Goal: Task Accomplishment & Management: Manage account settings

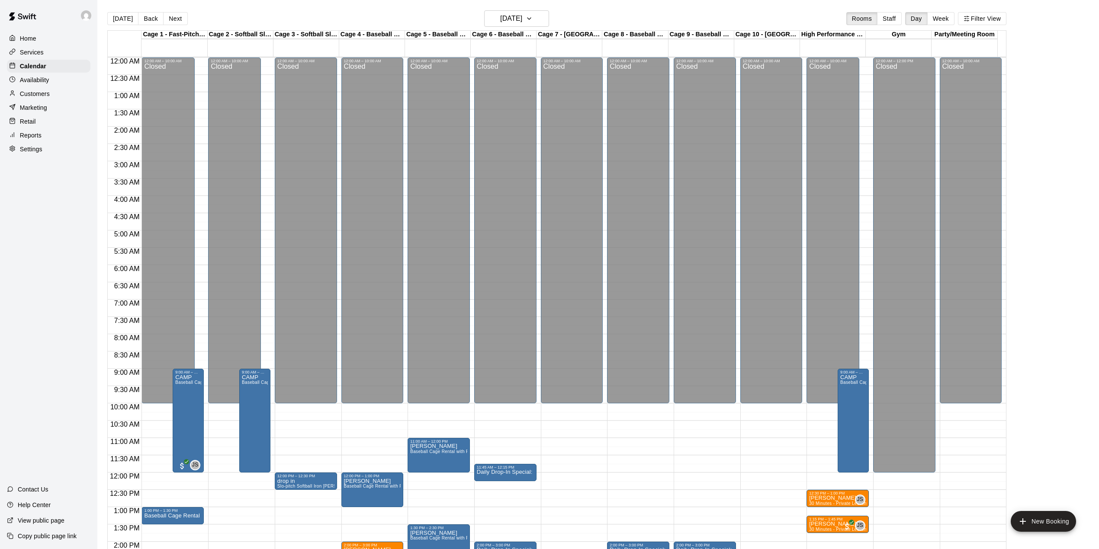
drag, startPoint x: 0, startPoint y: 0, endPoint x: 122, endPoint y: 18, distance: 122.9
click at [122, 18] on button "[DATE]" at bounding box center [122, 18] width 31 height 13
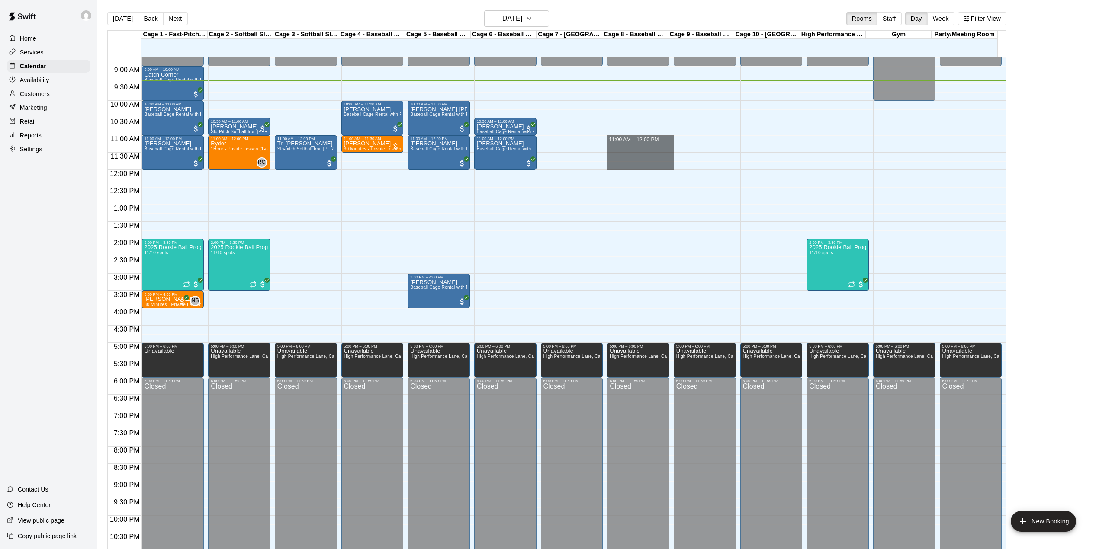
drag, startPoint x: 626, startPoint y: 138, endPoint x: 621, endPoint y: 165, distance: 26.9
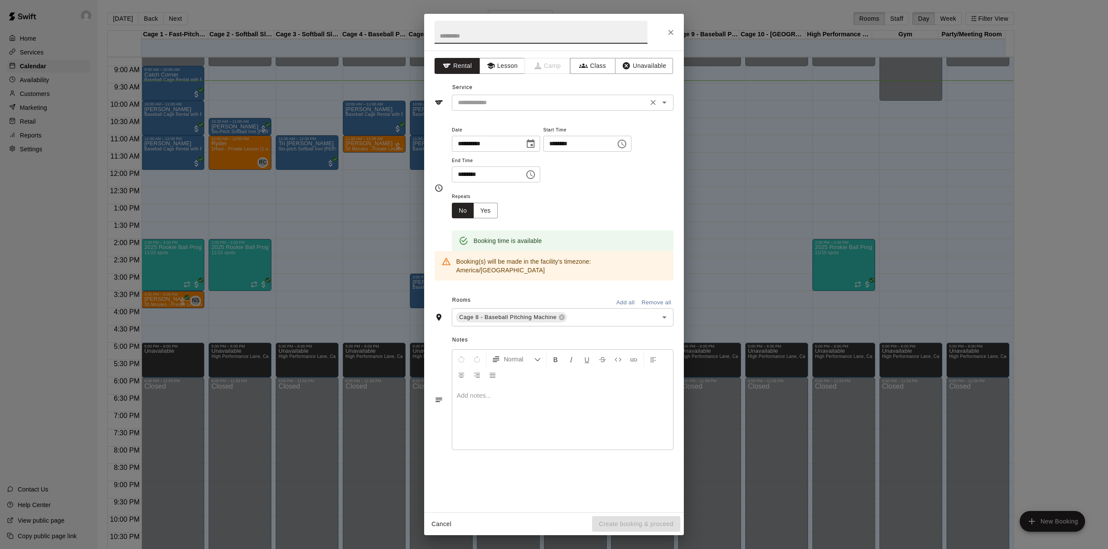
click at [514, 100] on input "text" at bounding box center [549, 102] width 191 height 11
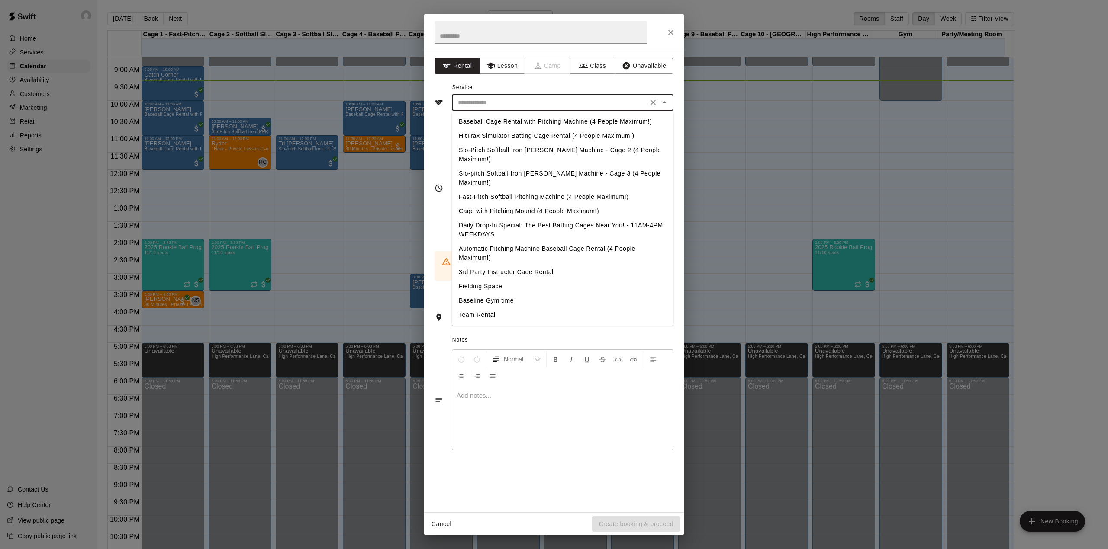
click at [492, 118] on li "Baseball Cage Rental with Pitching Machine (4 People Maximum!)" at bounding box center [563, 122] width 222 height 14
type input "**********"
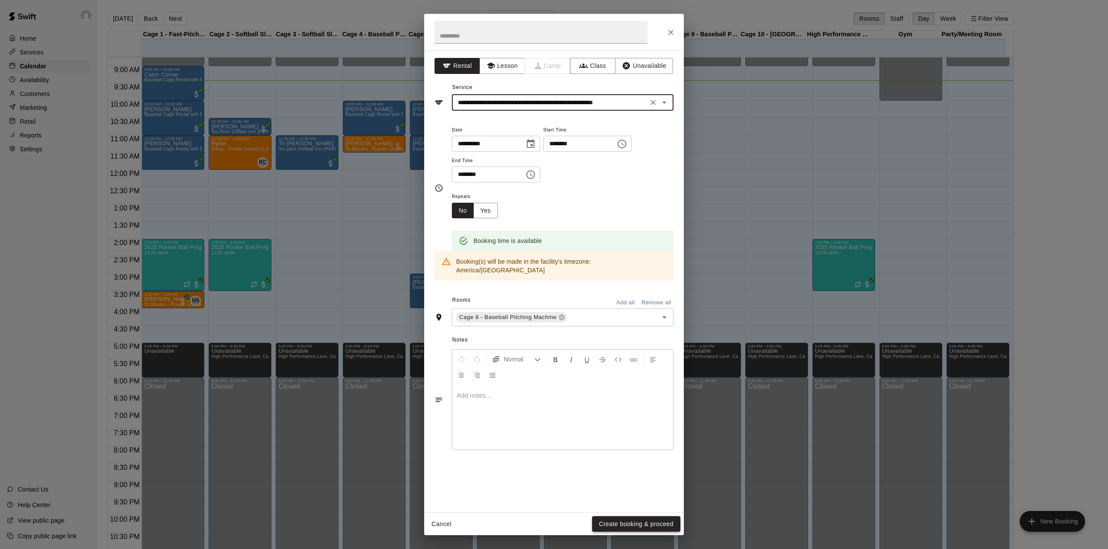
click at [630, 526] on button "Create booking & proceed" at bounding box center [636, 525] width 88 height 16
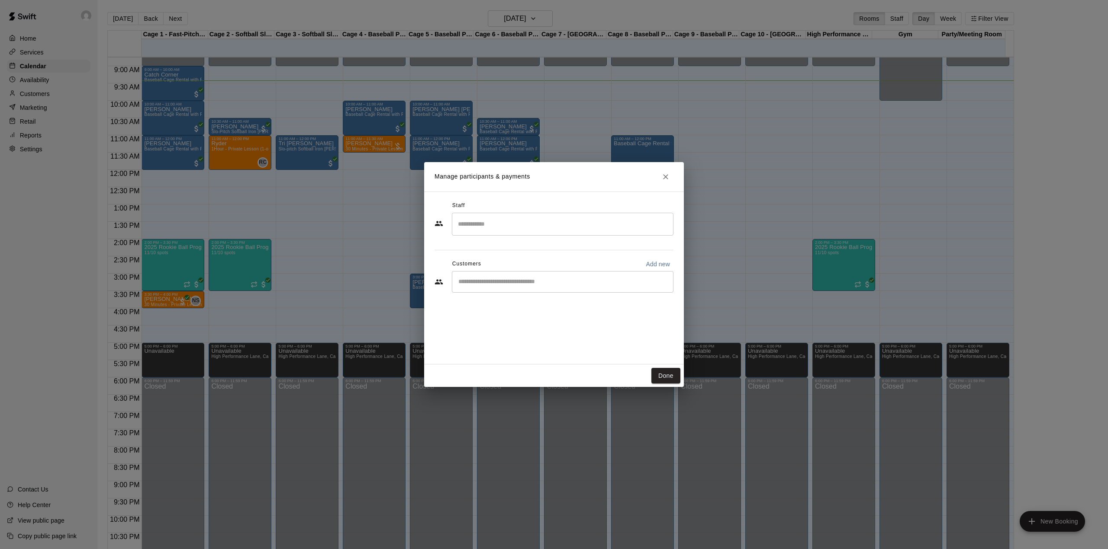
click at [572, 279] on input "Start typing to search customers..." at bounding box center [563, 282] width 214 height 9
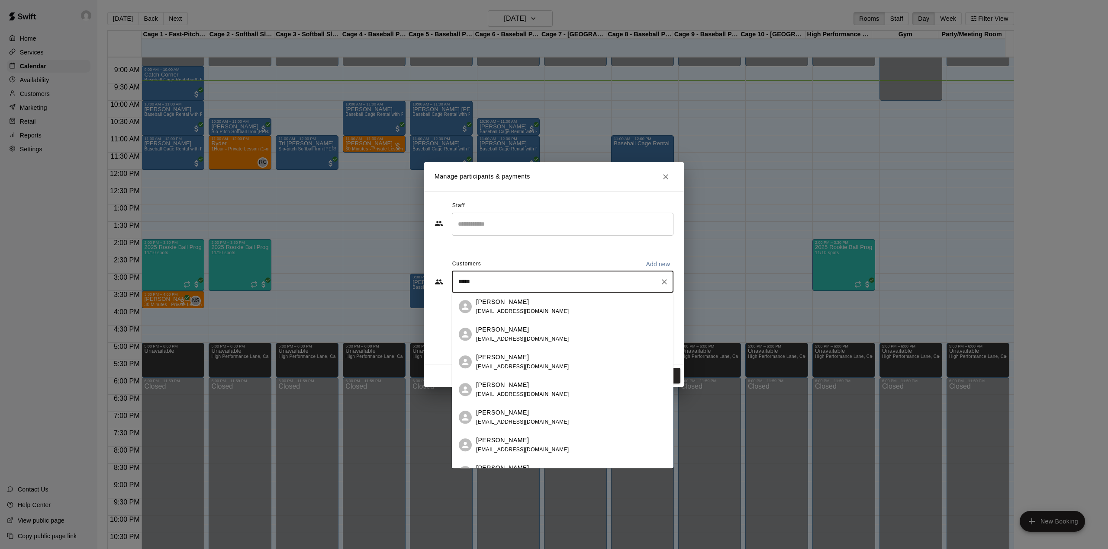
type input "******"
click at [507, 331] on p "[PERSON_NAME]" at bounding box center [502, 329] width 53 height 9
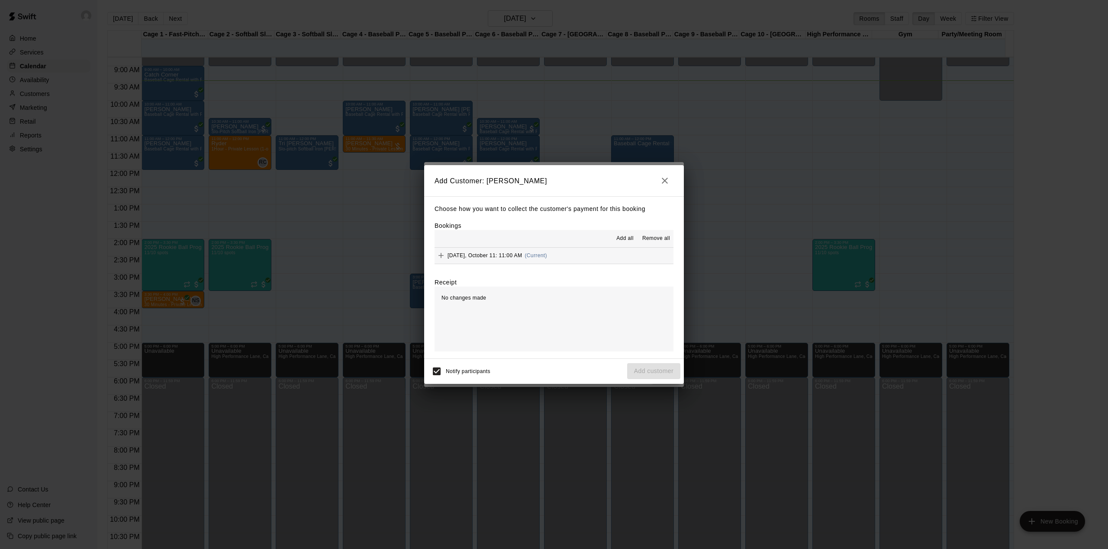
click at [482, 256] on span "[DATE], October 11: 11:00 AM" at bounding box center [484, 256] width 74 height 6
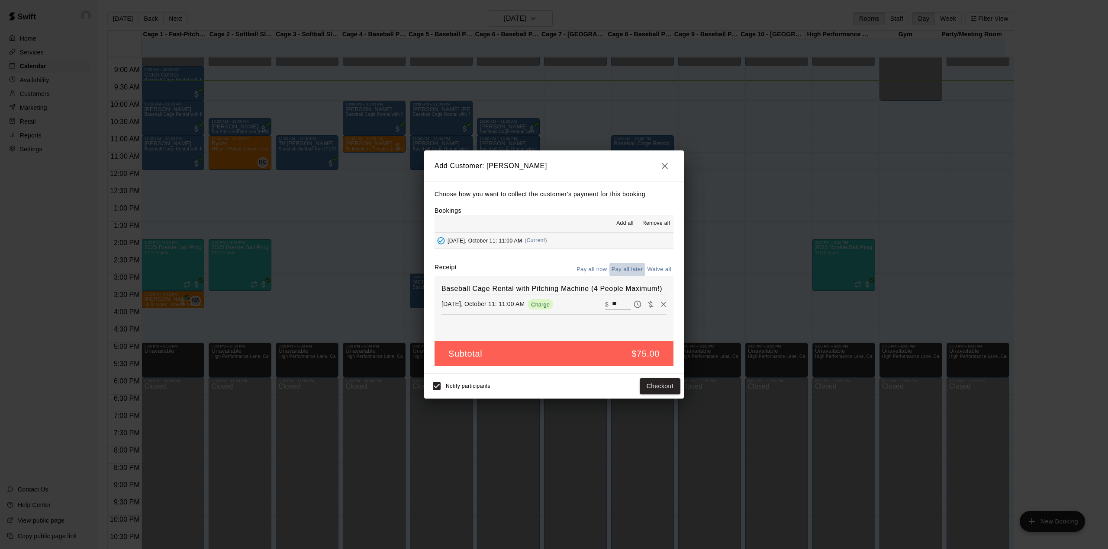
click at [622, 272] on button "Pay all later" at bounding box center [627, 269] width 36 height 13
click at [646, 390] on button "Add customer" at bounding box center [653, 387] width 53 height 16
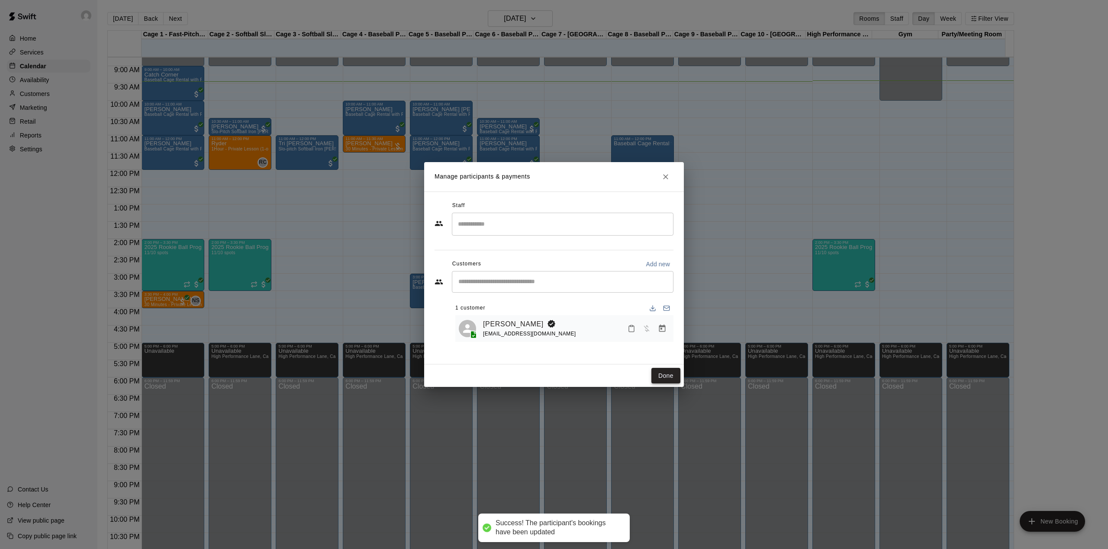
click at [665, 373] on button "Done" at bounding box center [665, 376] width 29 height 16
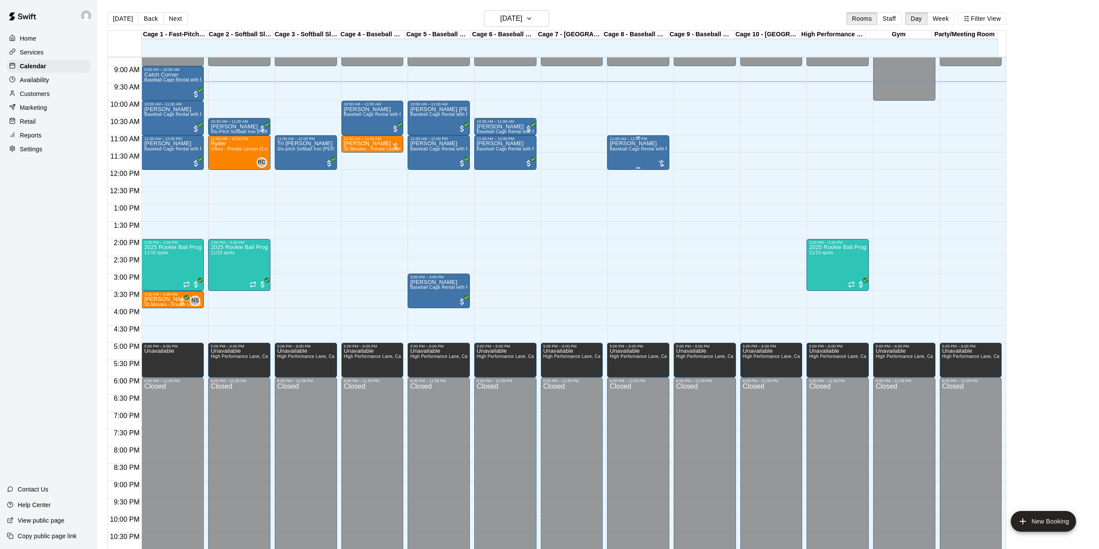
click at [647, 158] on div "[PERSON_NAME] Ma Baseball Cage Rental with Pitching Machine (4 People Maximum!)" at bounding box center [638, 415] width 57 height 549
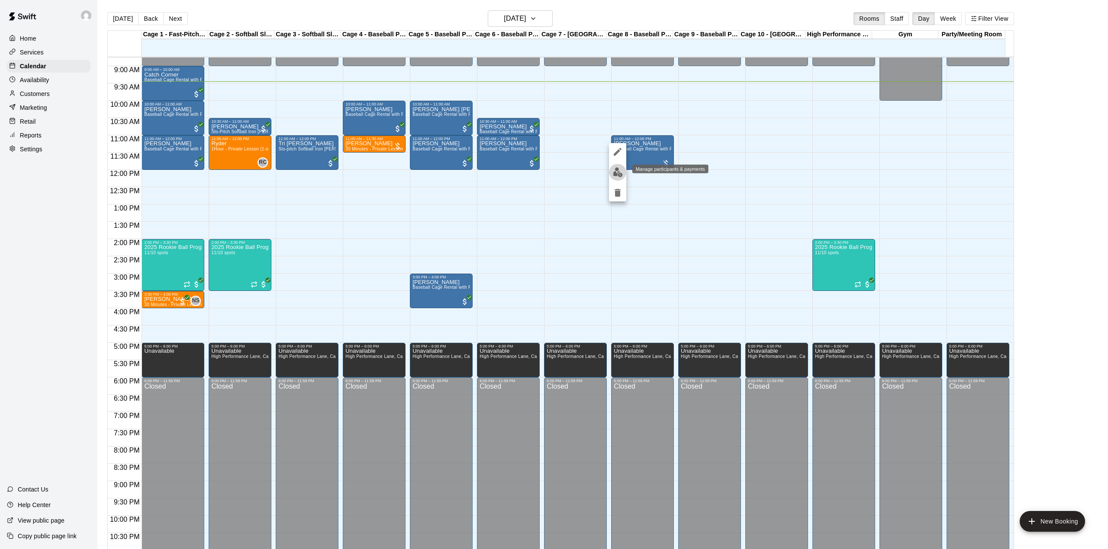
click at [618, 173] on img "edit" at bounding box center [618, 172] width 10 height 10
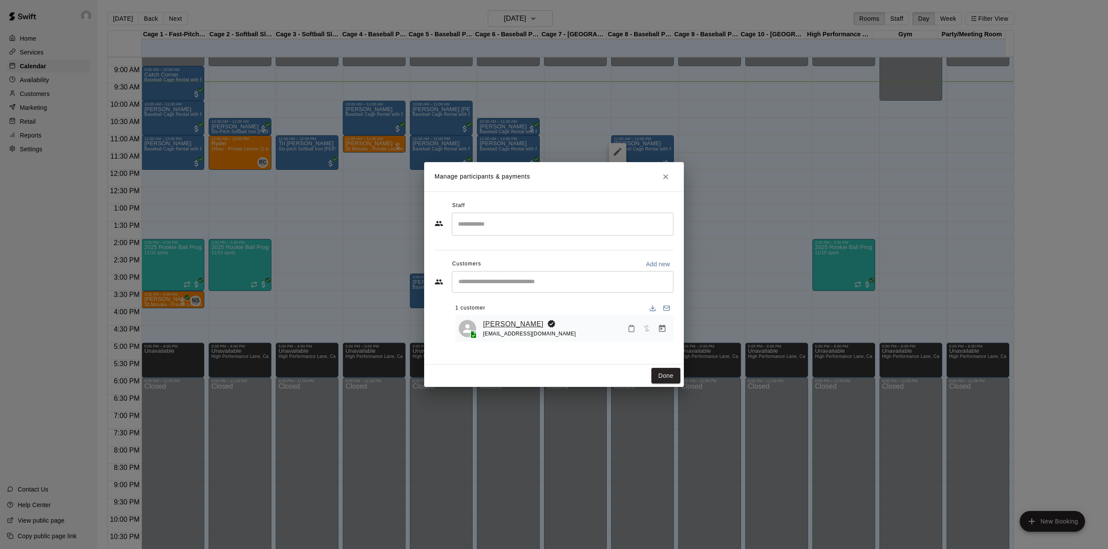
click at [519, 324] on link "[PERSON_NAME]" at bounding box center [513, 324] width 61 height 11
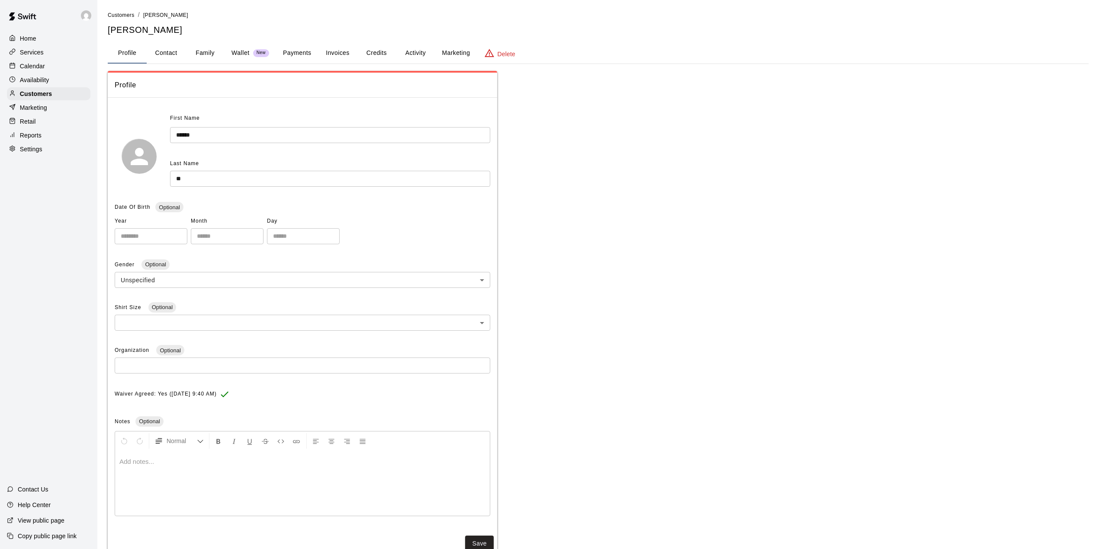
click at [413, 51] on button "Activity" at bounding box center [415, 53] width 39 height 21
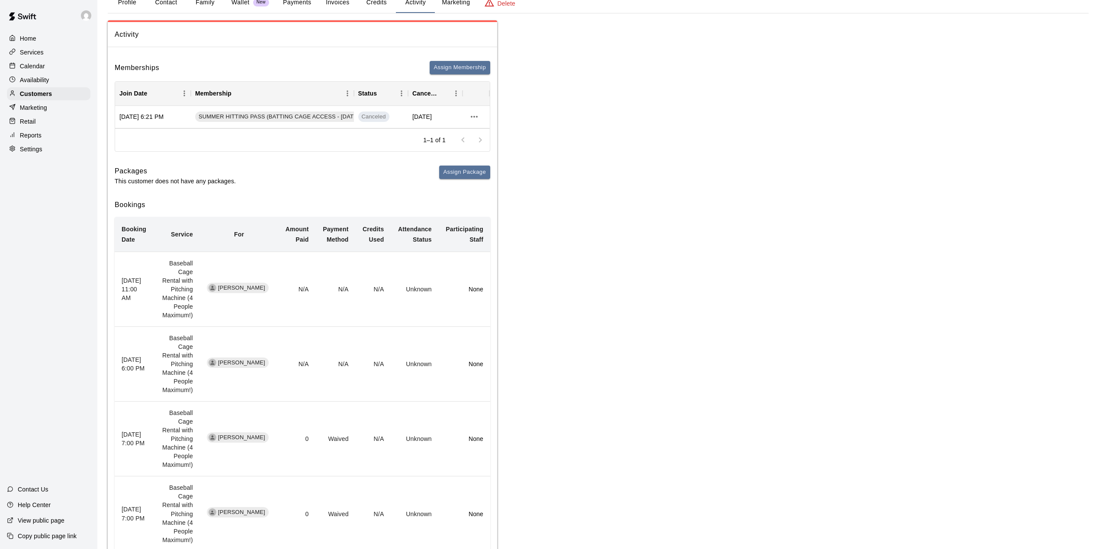
scroll to position [58, 0]
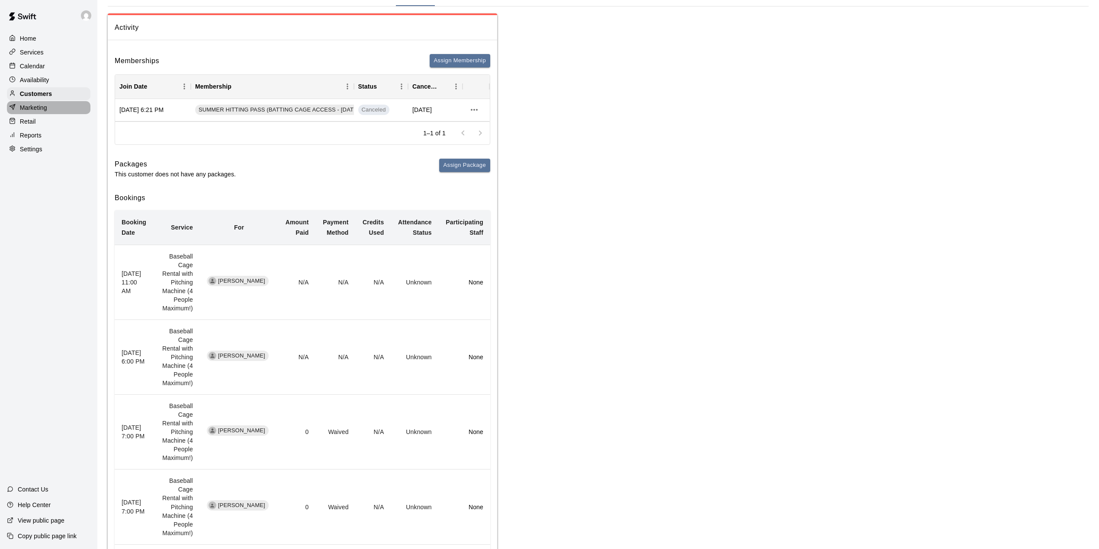
click at [47, 109] on div "Marketing" at bounding box center [48, 107] width 83 height 13
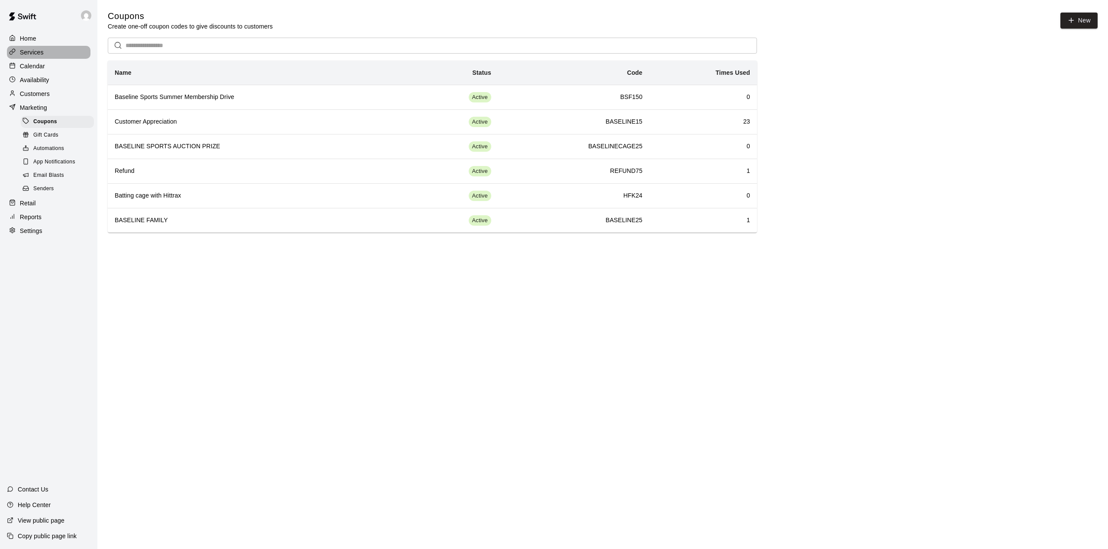
click at [65, 52] on div "Services" at bounding box center [48, 52] width 83 height 13
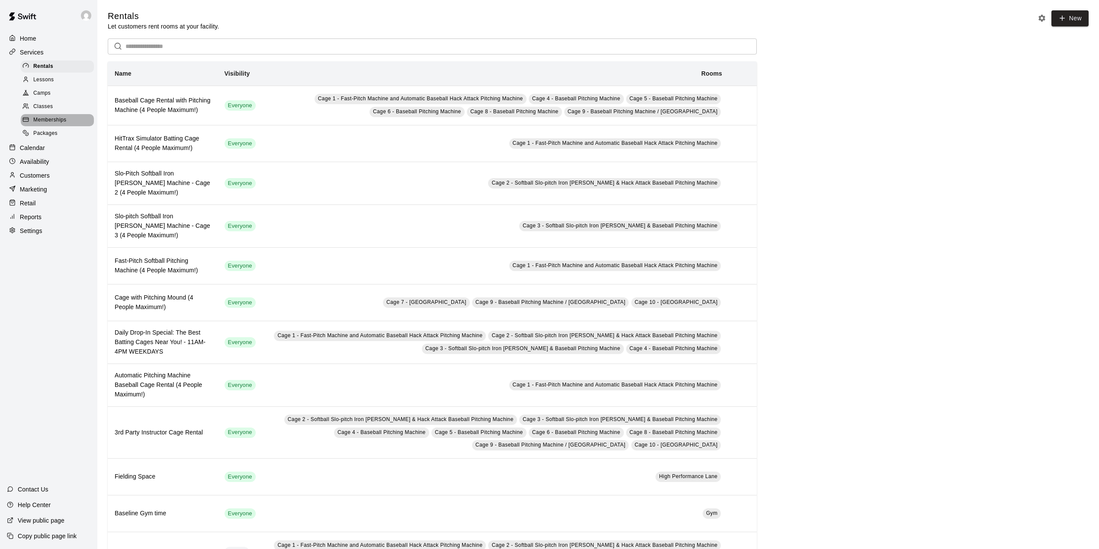
click at [64, 125] on span "Memberships" at bounding box center [49, 120] width 33 height 9
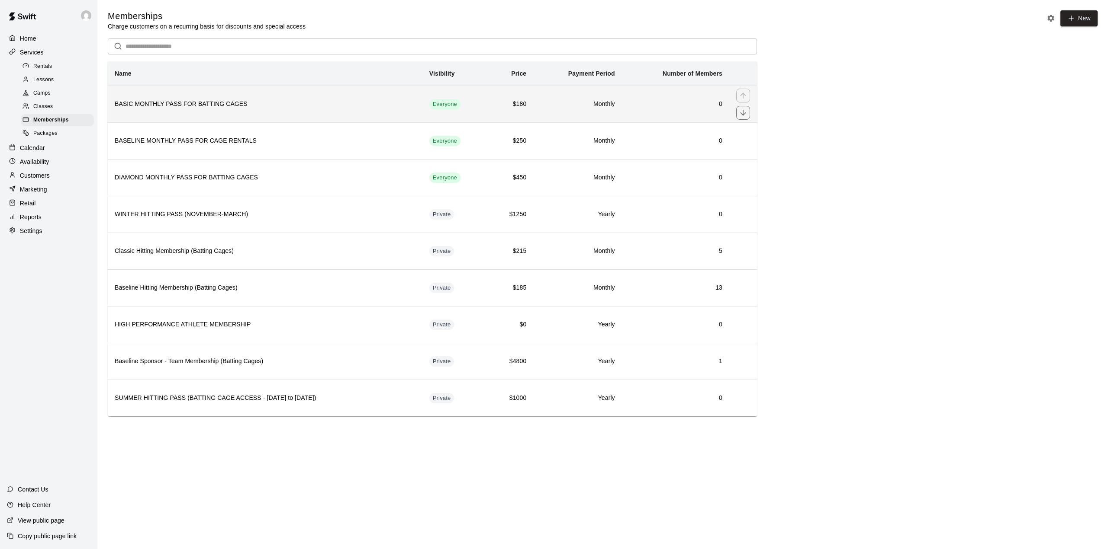
click at [269, 109] on h6 "BASIC MONTHLY PASS FOR BATTING CAGES" at bounding box center [265, 105] width 301 height 10
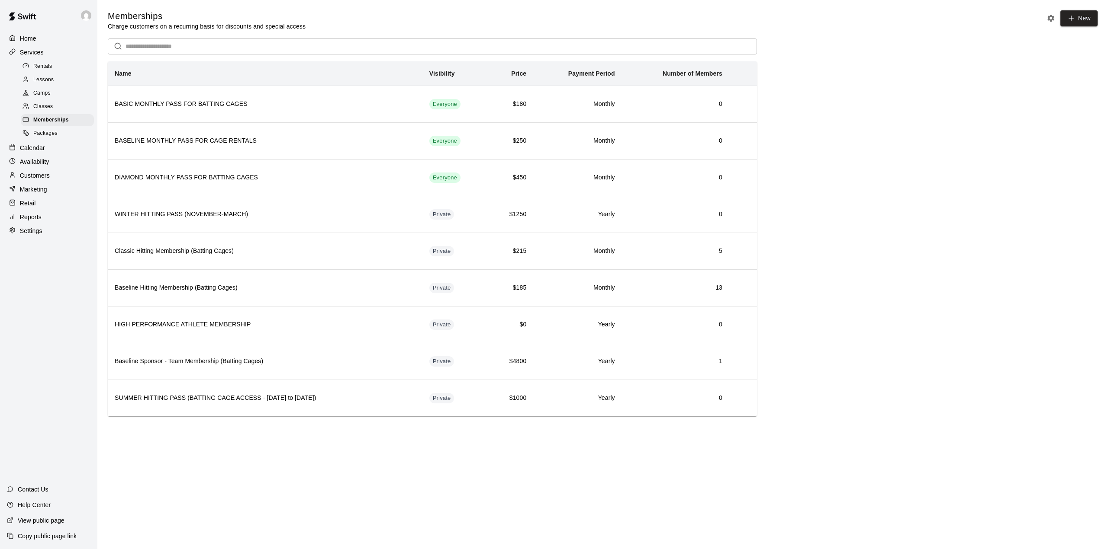
click at [39, 151] on p "Calendar" at bounding box center [32, 148] width 25 height 9
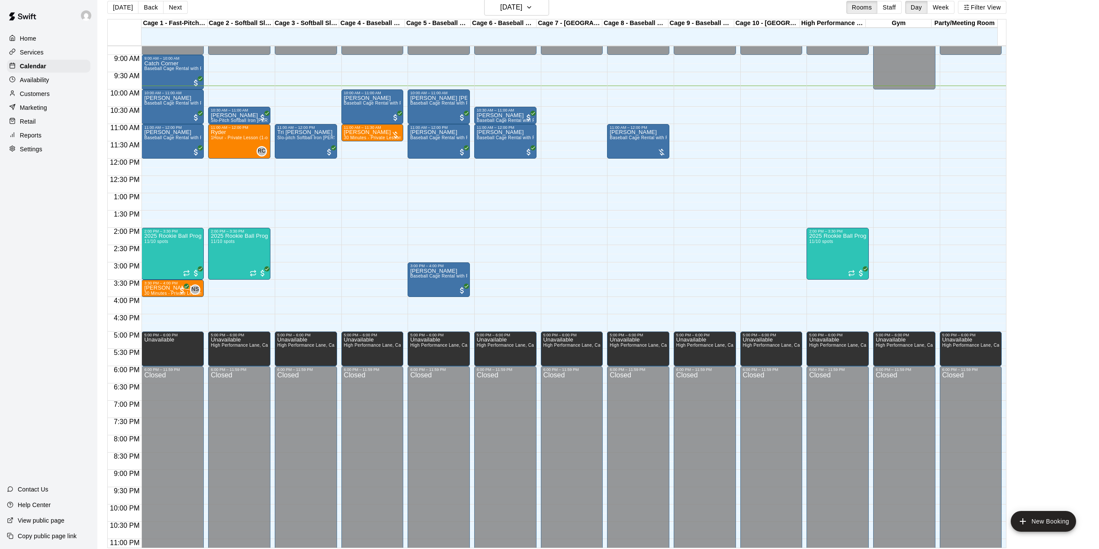
scroll to position [14, 0]
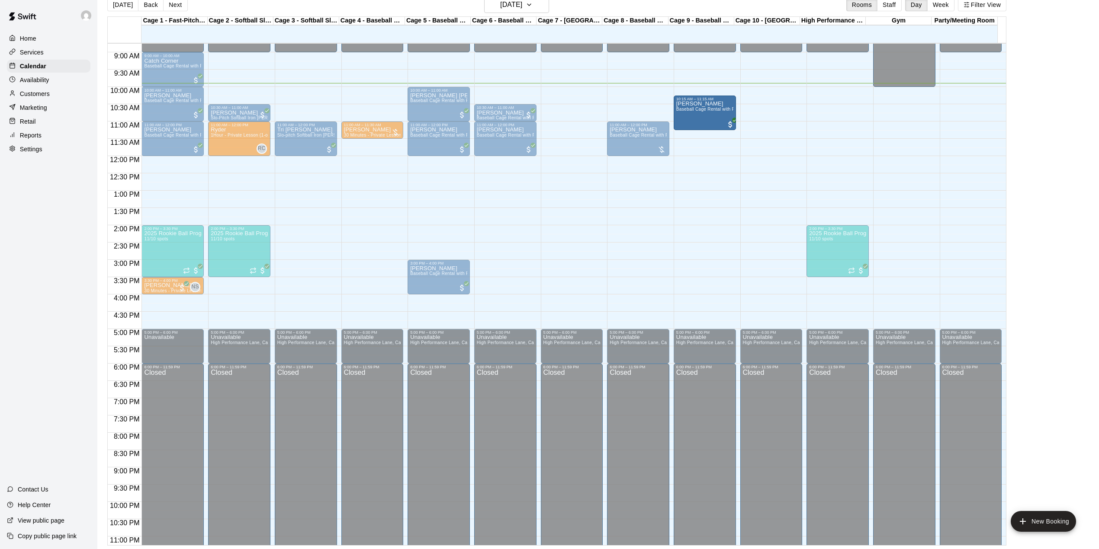
drag, startPoint x: 670, startPoint y: 114, endPoint x: 697, endPoint y: 116, distance: 26.4
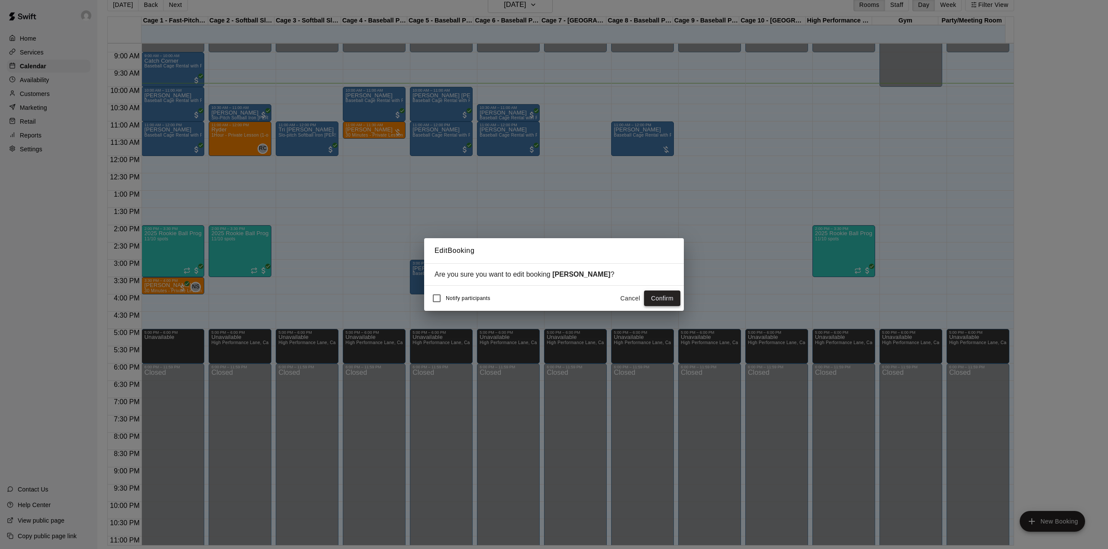
click at [666, 304] on button "Confirm" at bounding box center [662, 299] width 36 height 16
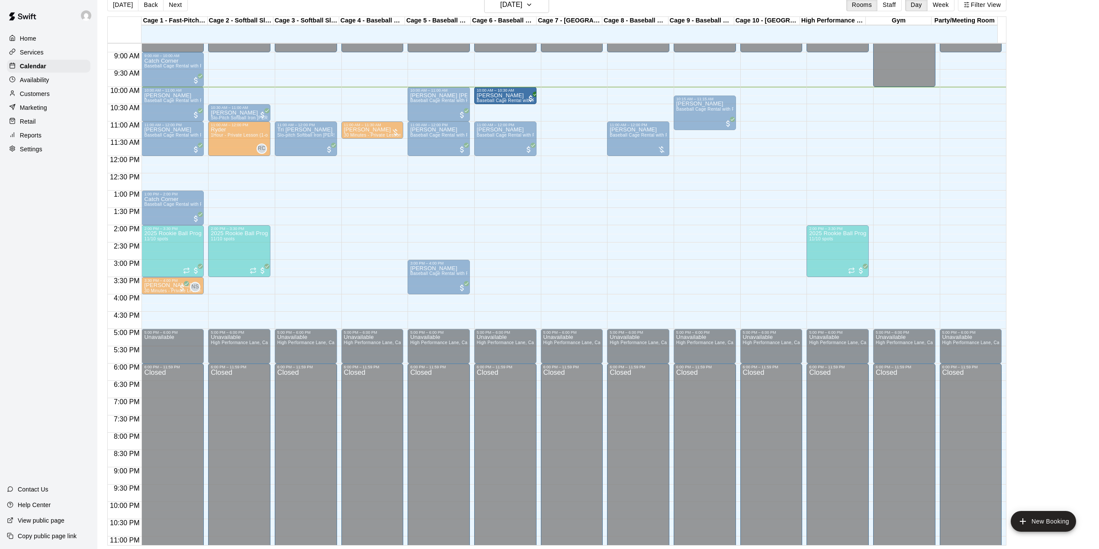
drag, startPoint x: 501, startPoint y: 111, endPoint x: 510, endPoint y: 95, distance: 18.0
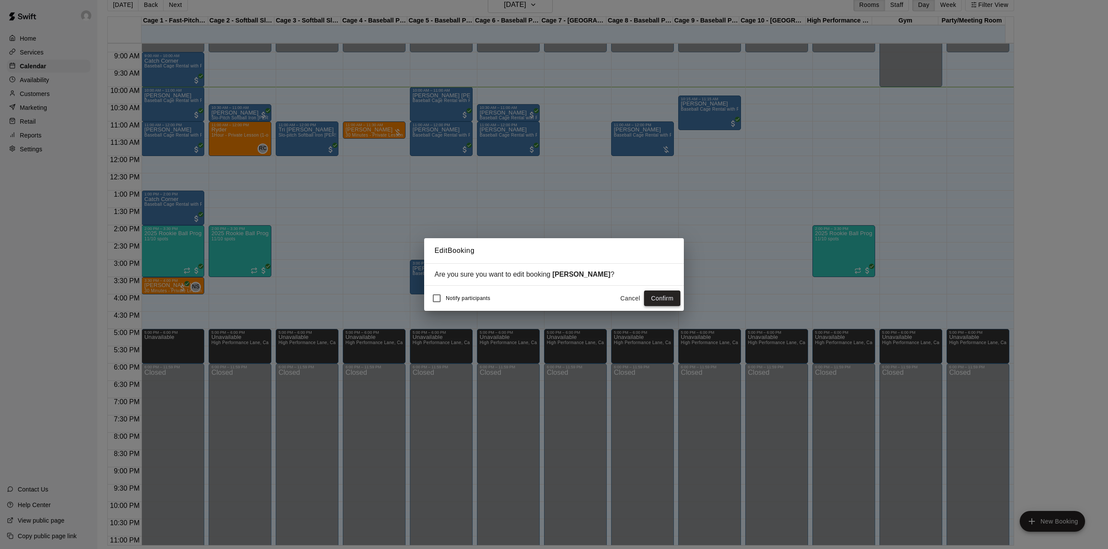
click at [670, 294] on button "Confirm" at bounding box center [662, 299] width 36 height 16
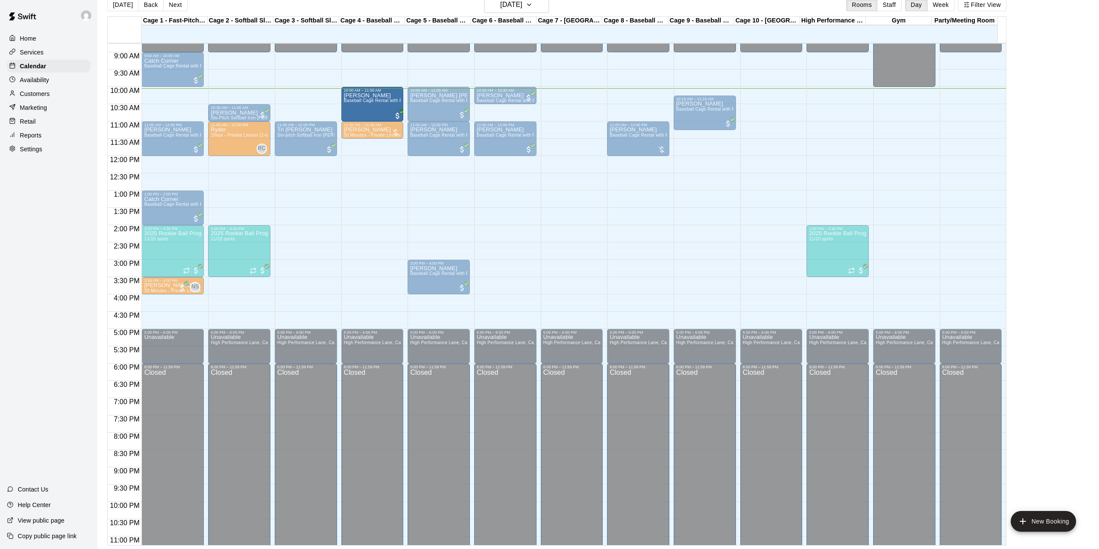
drag, startPoint x: 170, startPoint y: 99, endPoint x: 359, endPoint y: 101, distance: 188.6
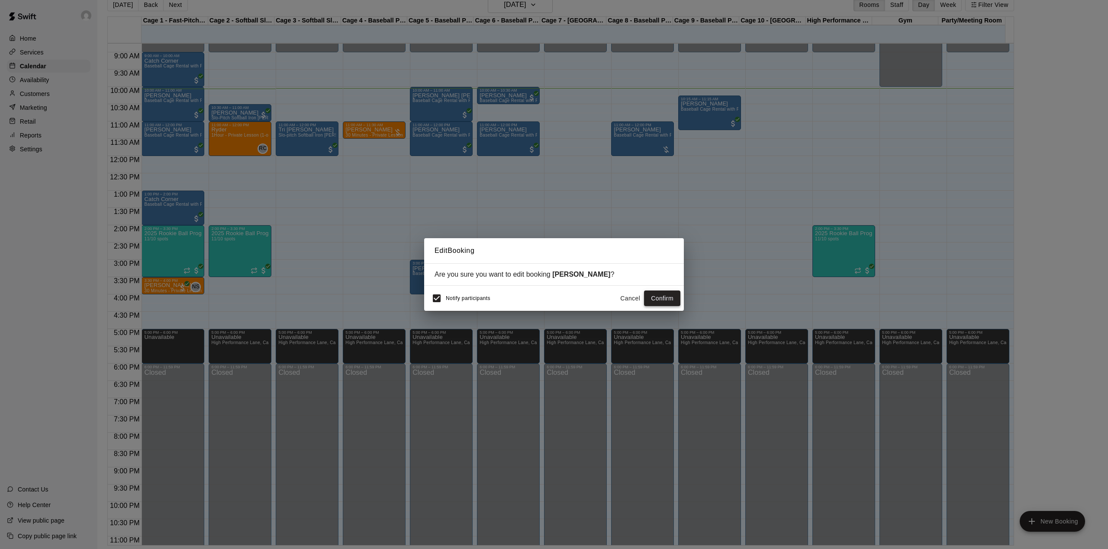
click at [656, 304] on button "Confirm" at bounding box center [662, 299] width 36 height 16
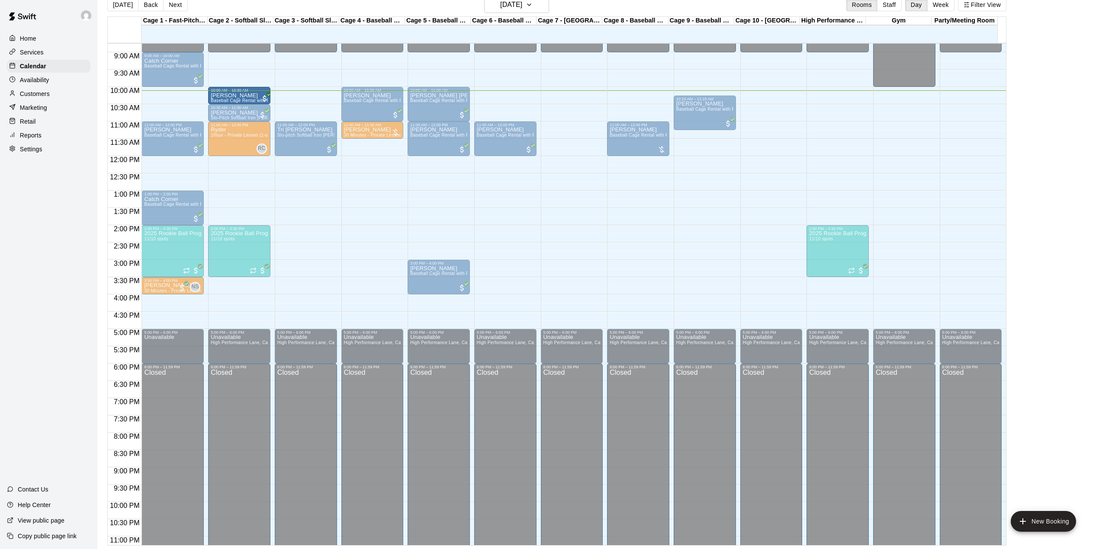
drag, startPoint x: 501, startPoint y: 97, endPoint x: 254, endPoint y: 97, distance: 246.6
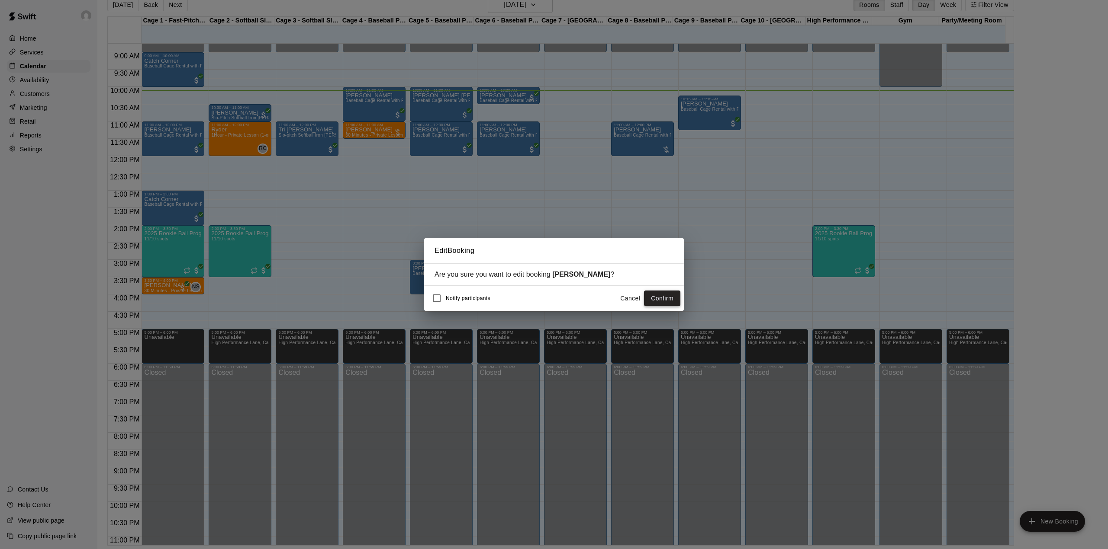
click at [651, 292] on button "Confirm" at bounding box center [662, 299] width 36 height 16
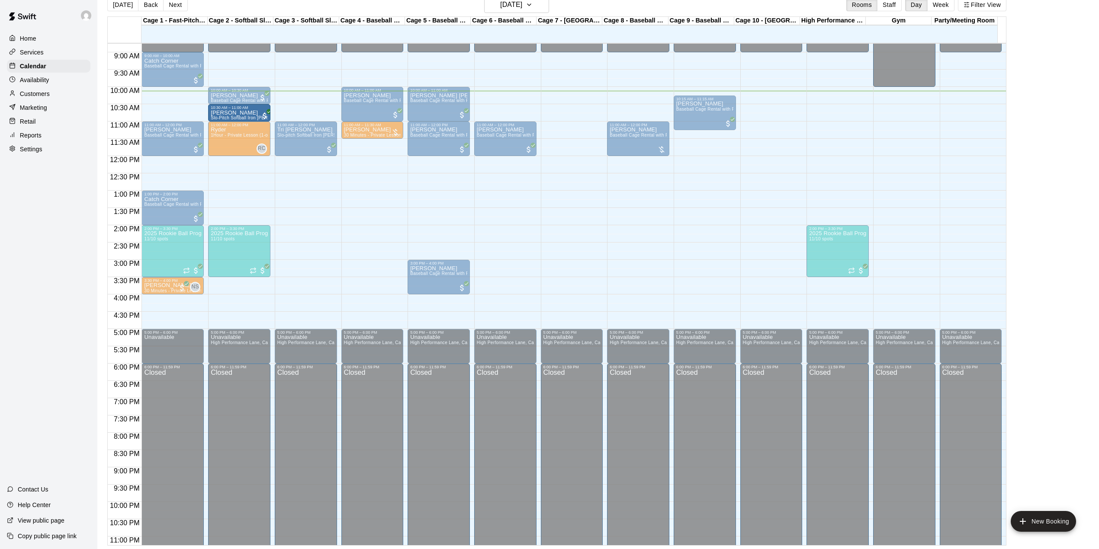
drag, startPoint x: 250, startPoint y: 111, endPoint x: 259, endPoint y: 115, distance: 9.3
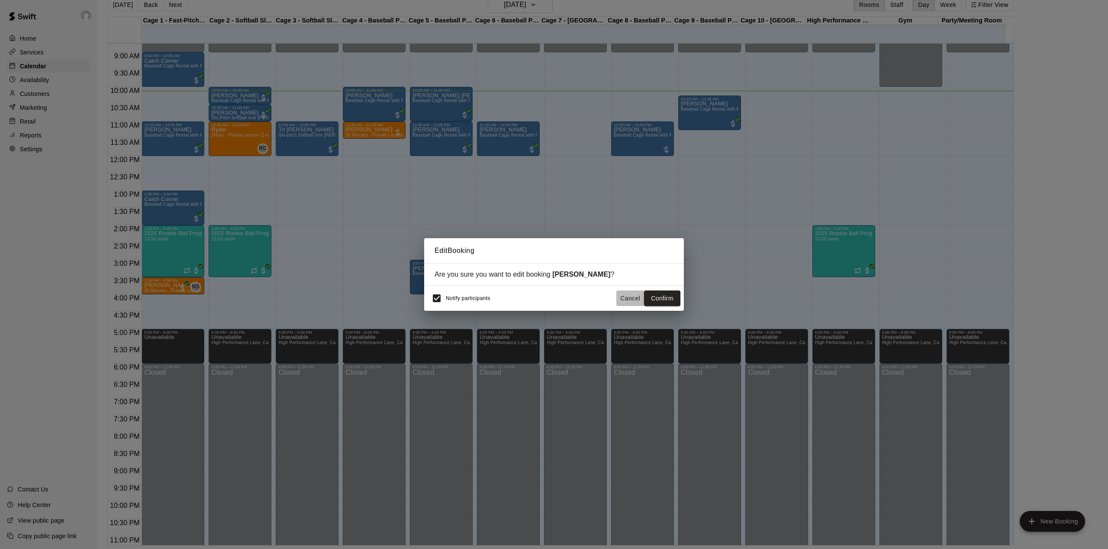
click at [623, 301] on button "Cancel" at bounding box center [630, 299] width 28 height 16
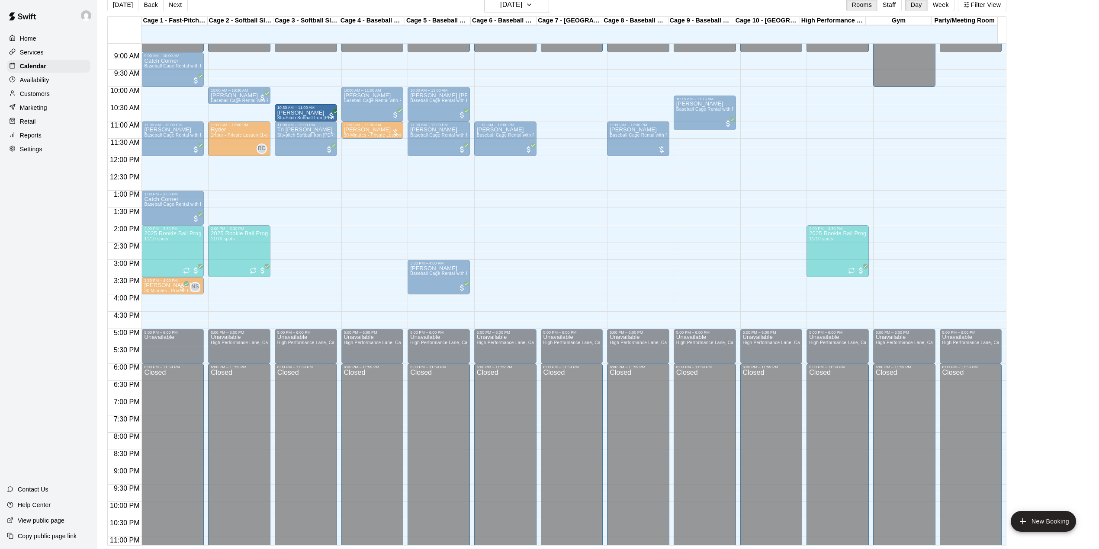
drag, startPoint x: 239, startPoint y: 115, endPoint x: 305, endPoint y: 115, distance: 66.6
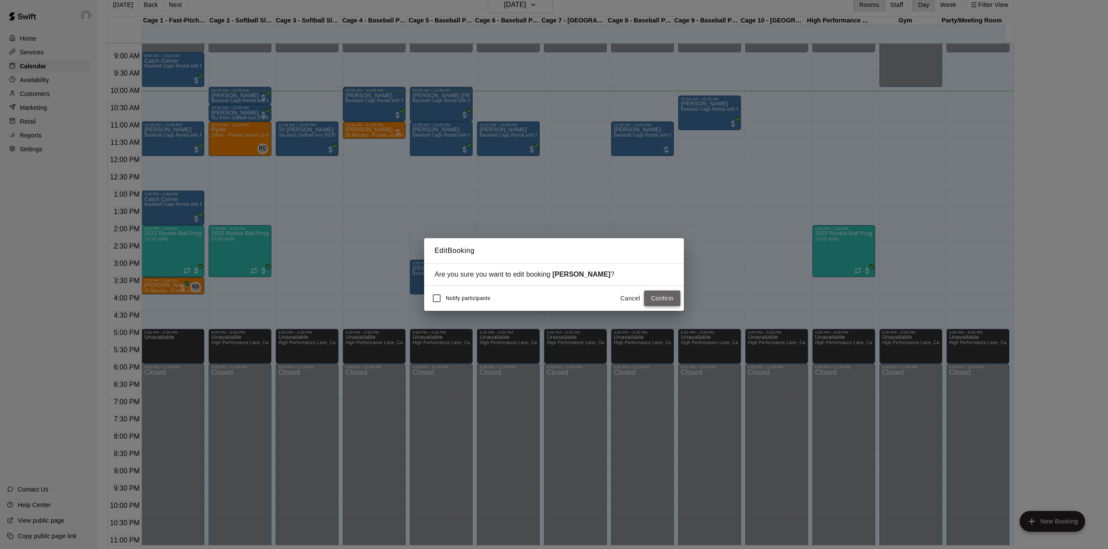
click at [667, 305] on button "Confirm" at bounding box center [662, 299] width 36 height 16
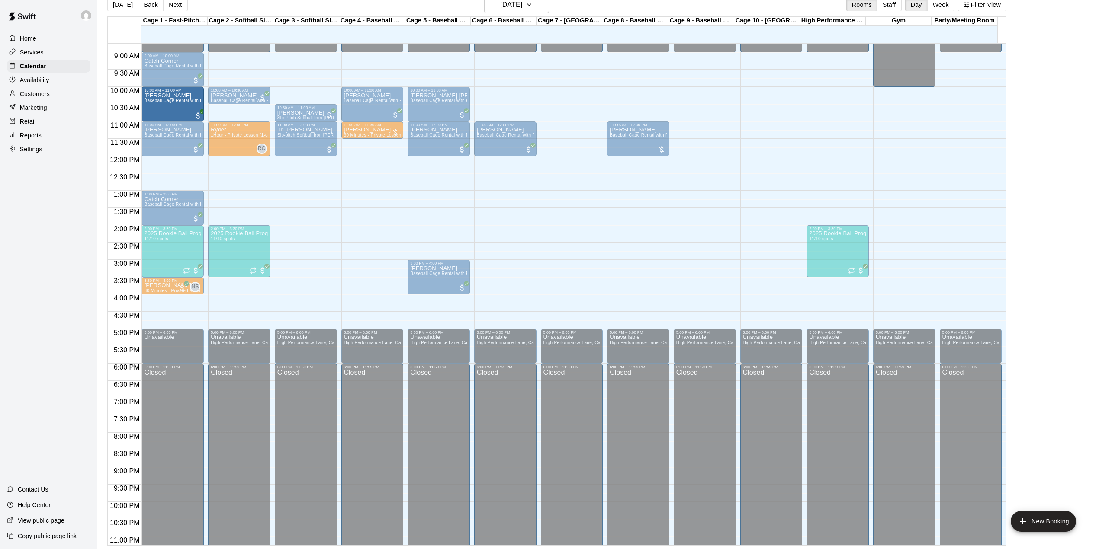
drag, startPoint x: 712, startPoint y: 106, endPoint x: 178, endPoint y: 97, distance: 533.5
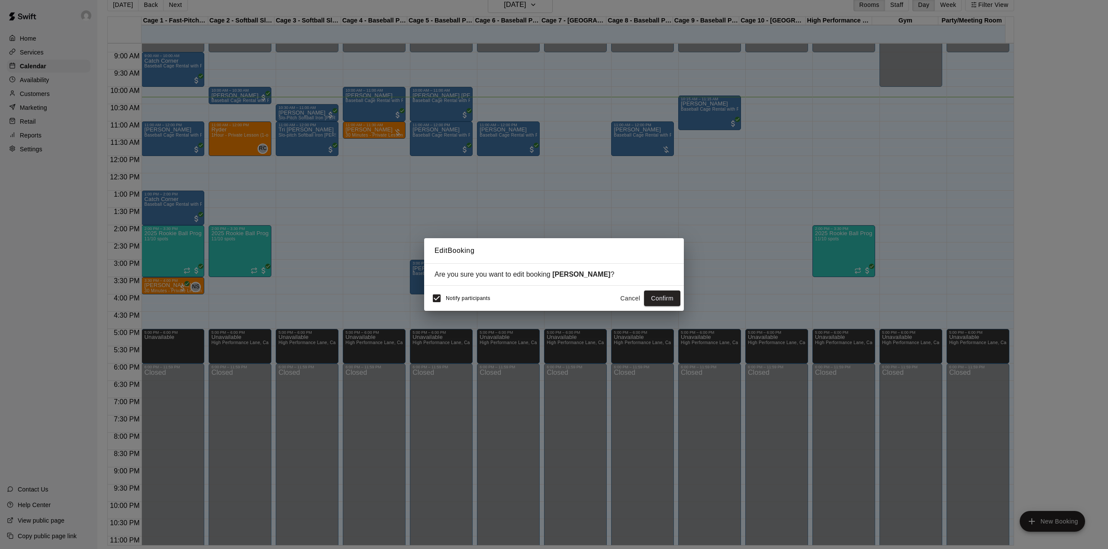
click at [382, 281] on div "Edit Booking Are you sure you want to edit booking [PERSON_NAME] ? Notify parti…" at bounding box center [554, 274] width 1108 height 549
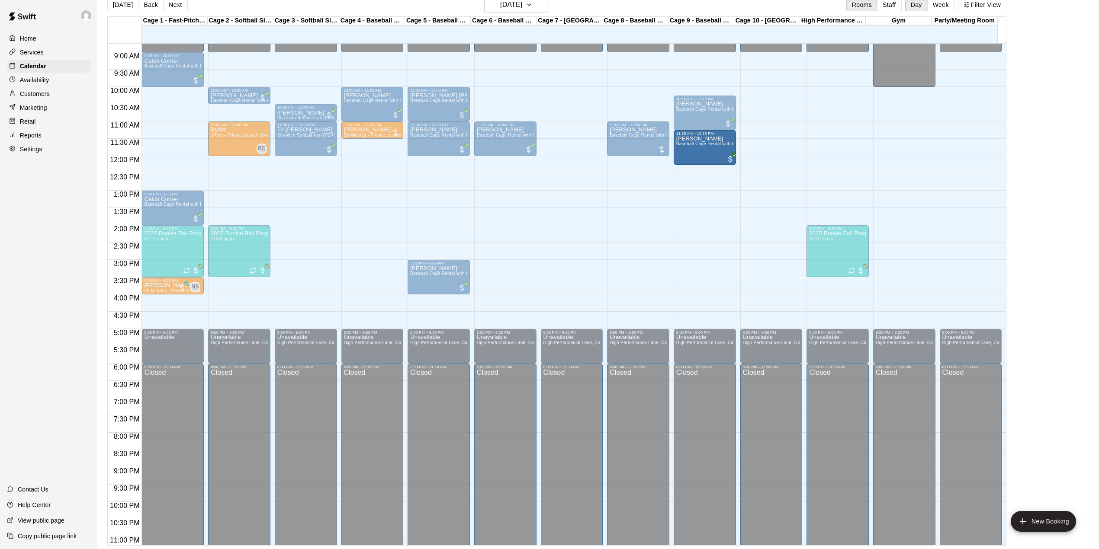
drag, startPoint x: 648, startPoint y: 136, endPoint x: 713, endPoint y: 151, distance: 67.0
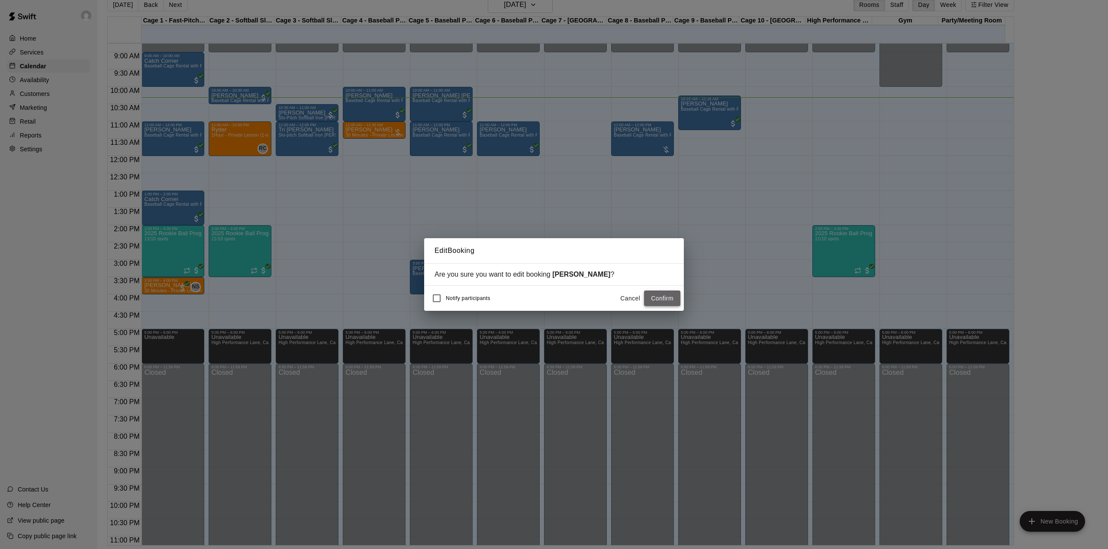
click at [665, 302] on button "Confirm" at bounding box center [662, 299] width 36 height 16
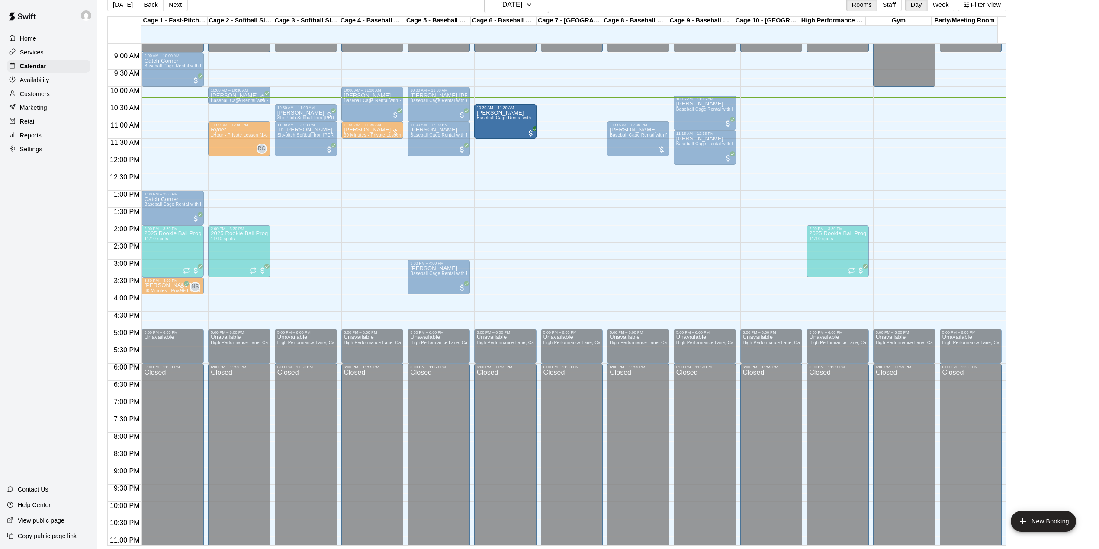
drag, startPoint x: 509, startPoint y: 142, endPoint x: 513, endPoint y: 126, distance: 16.0
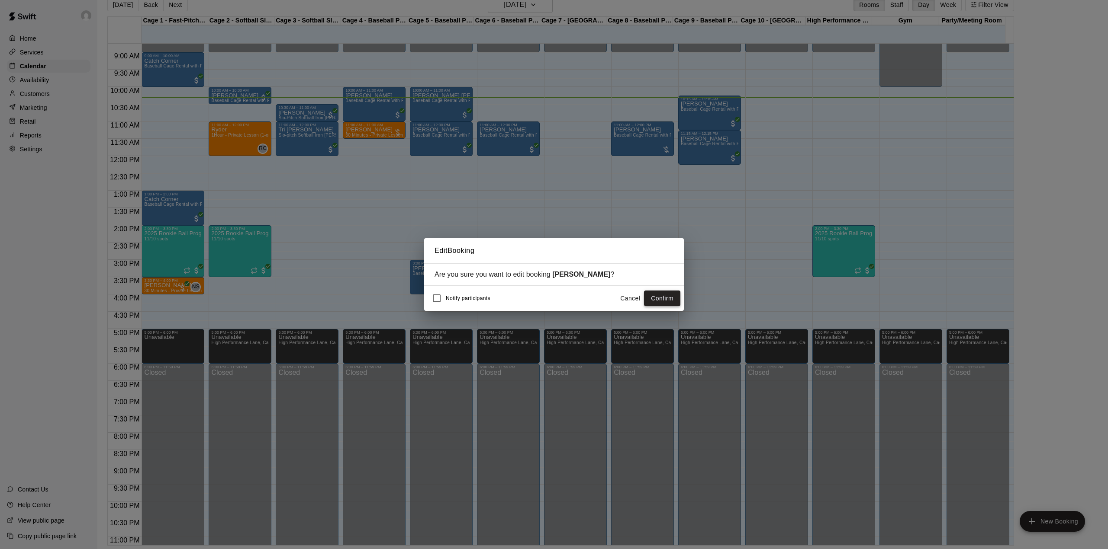
click at [667, 300] on button "Confirm" at bounding box center [662, 299] width 36 height 16
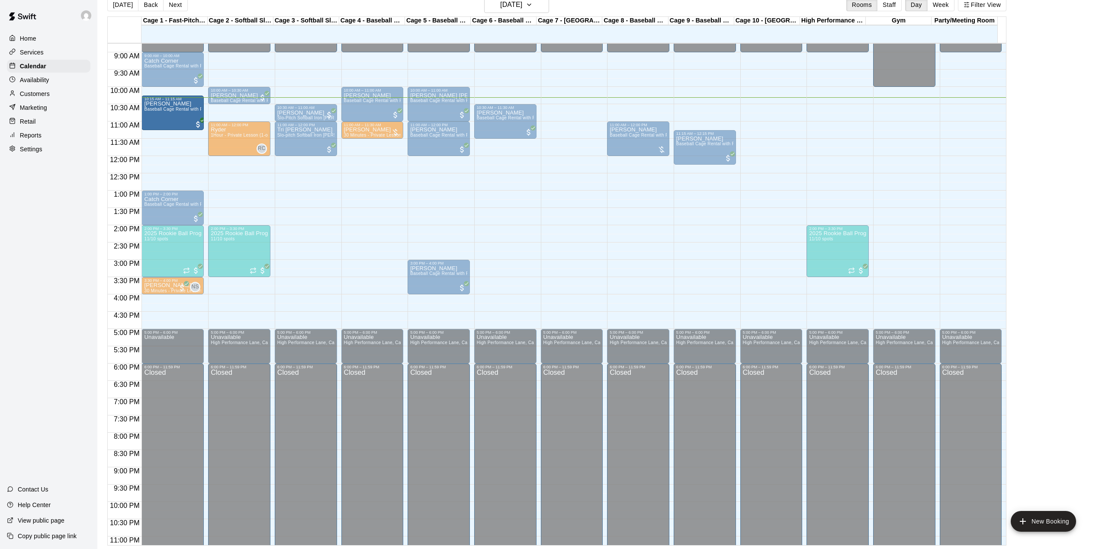
drag, startPoint x: 705, startPoint y: 118, endPoint x: 183, endPoint y: 120, distance: 522.6
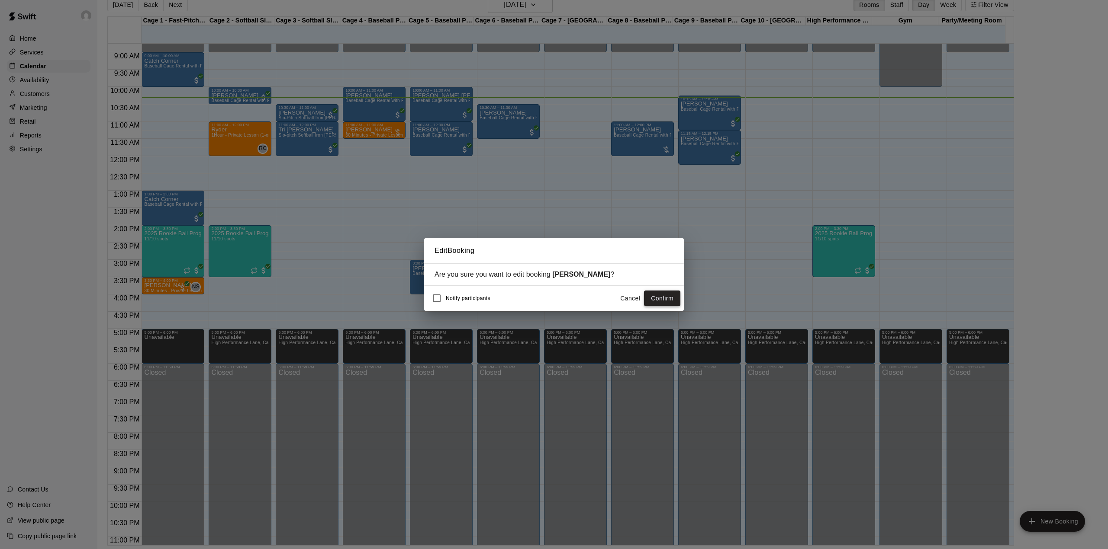
click at [665, 302] on button "Confirm" at bounding box center [662, 299] width 36 height 16
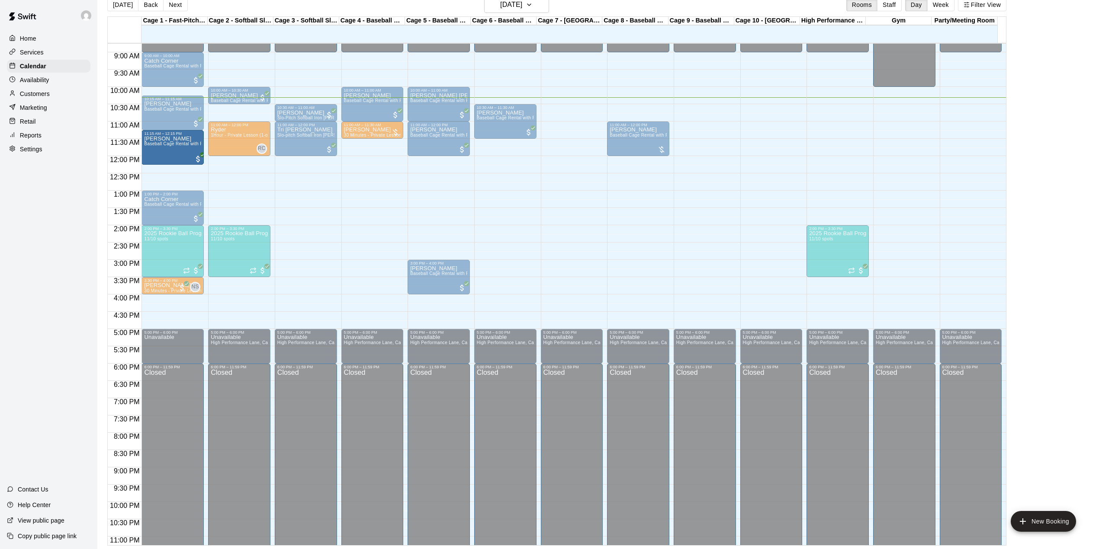
drag, startPoint x: 345, startPoint y: 189, endPoint x: 183, endPoint y: 153, distance: 165.7
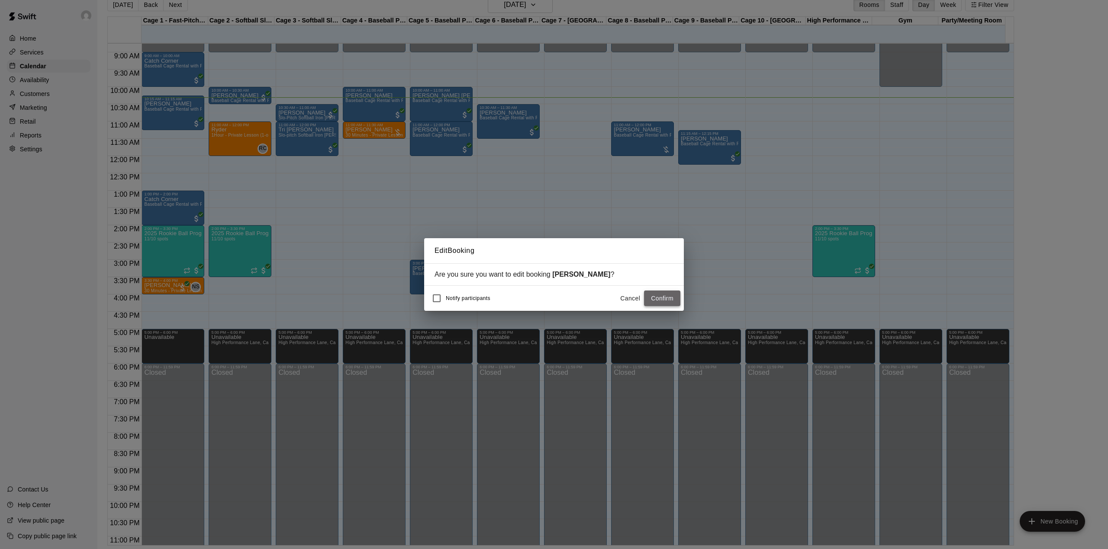
click at [672, 300] on button "Confirm" at bounding box center [662, 299] width 36 height 16
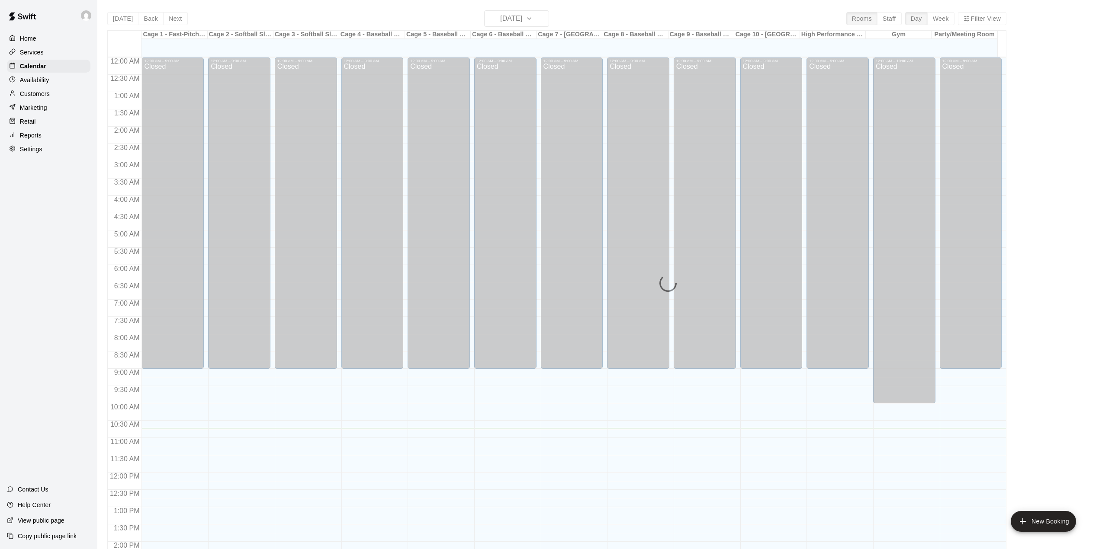
scroll to position [303, 0]
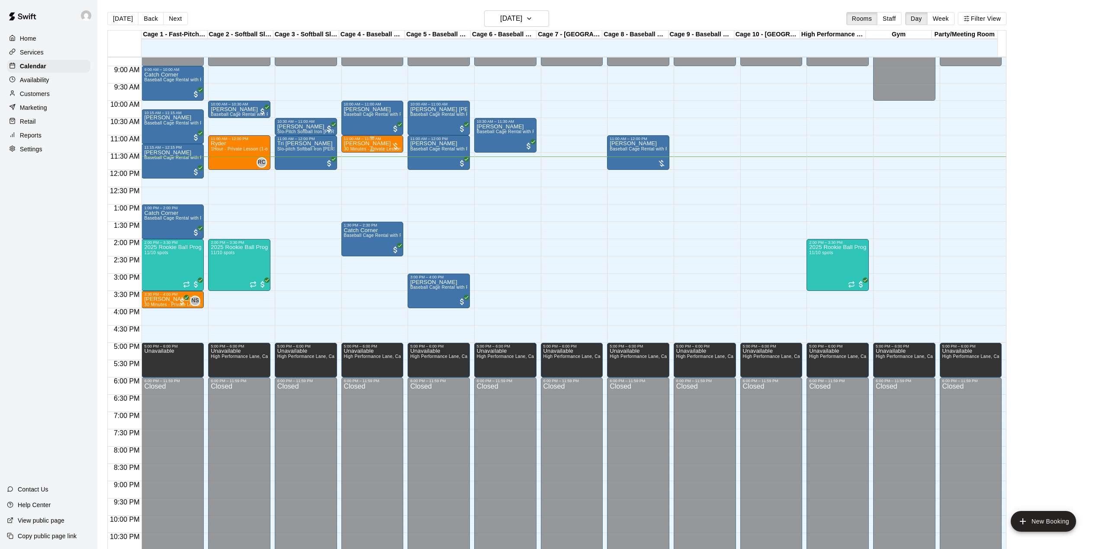
click at [385, 141] on div "11:00 AM – 11:30 AM" at bounding box center [372, 139] width 57 height 4
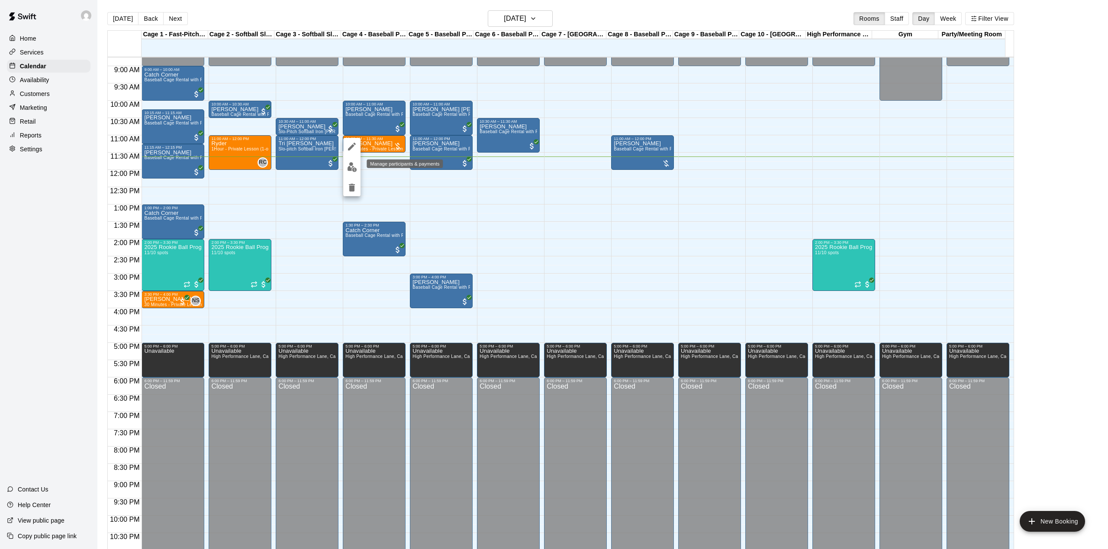
click at [359, 167] on button "edit" at bounding box center [351, 167] width 17 height 17
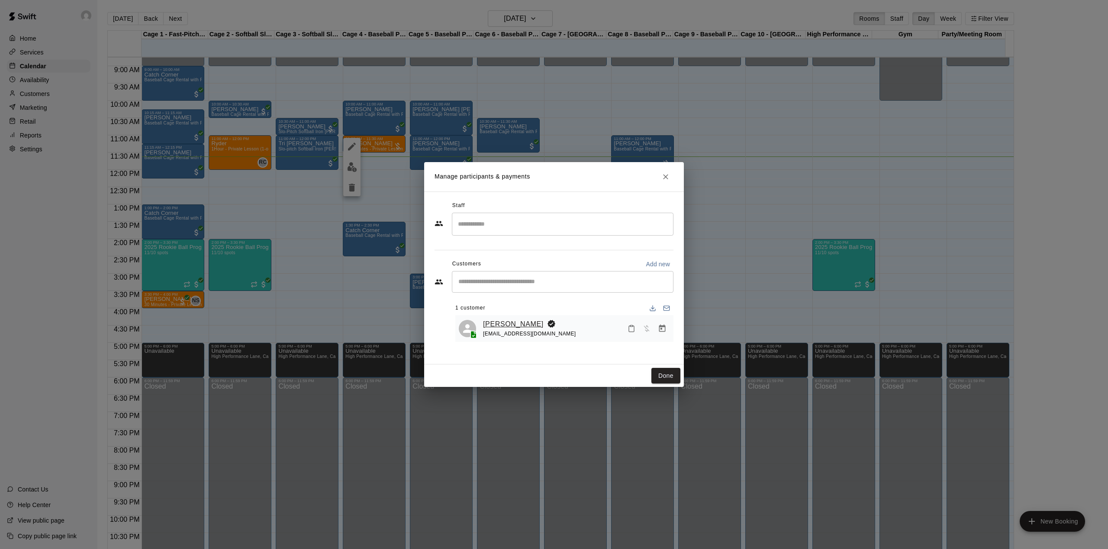
click at [498, 320] on link "[PERSON_NAME]" at bounding box center [513, 324] width 61 height 11
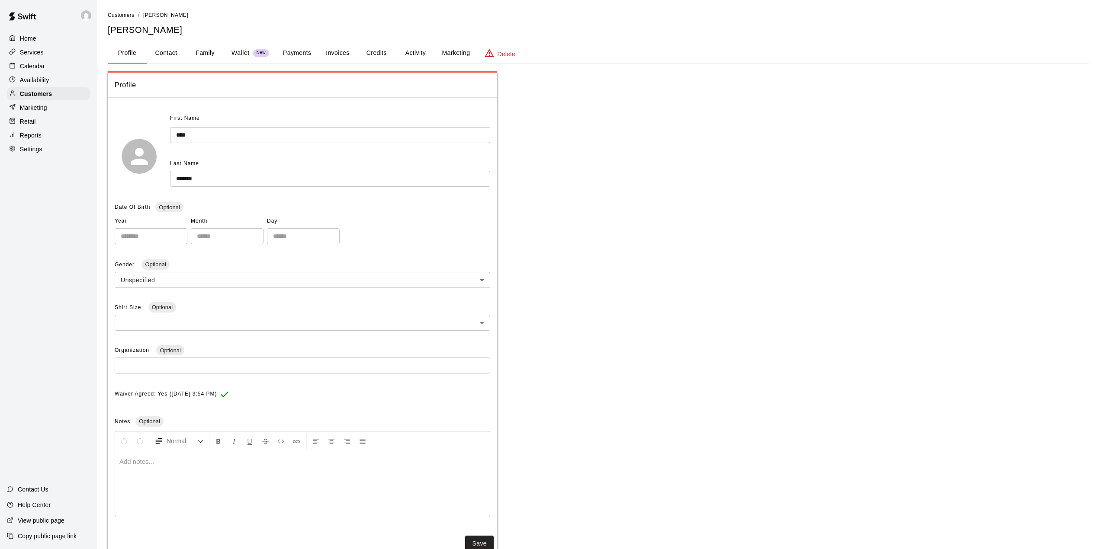
click at [381, 55] on button "Credits" at bounding box center [376, 53] width 39 height 21
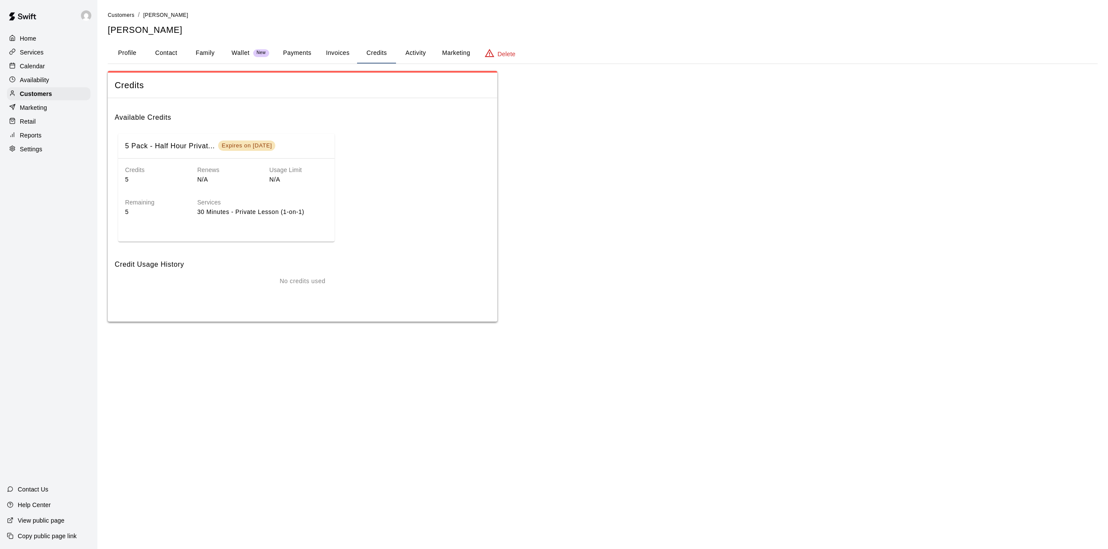
click at [421, 49] on button "Activity" at bounding box center [415, 53] width 39 height 21
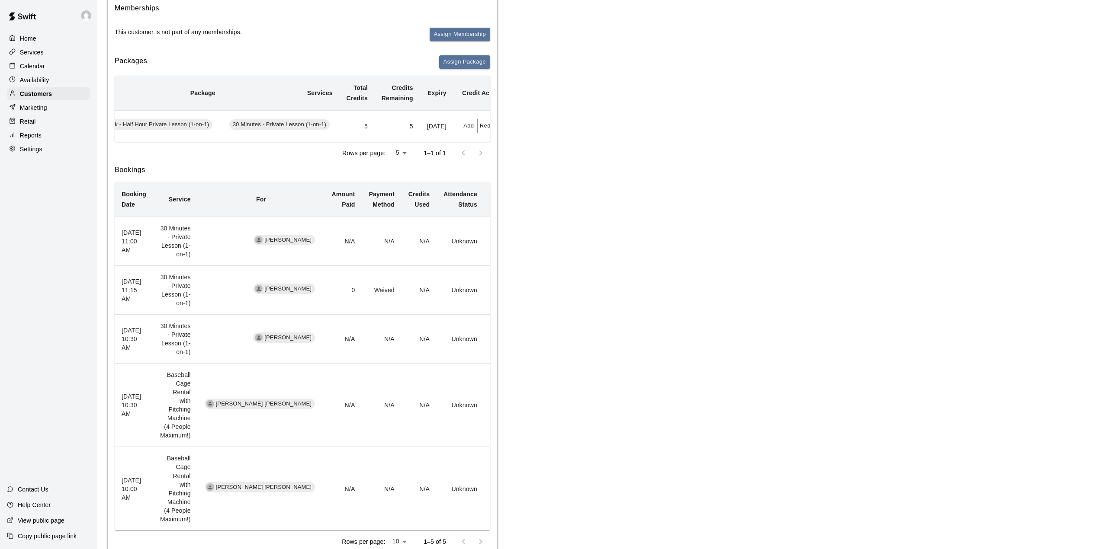
scroll to position [0, 92]
click at [465, 132] on button "Redeem" at bounding box center [470, 125] width 26 height 13
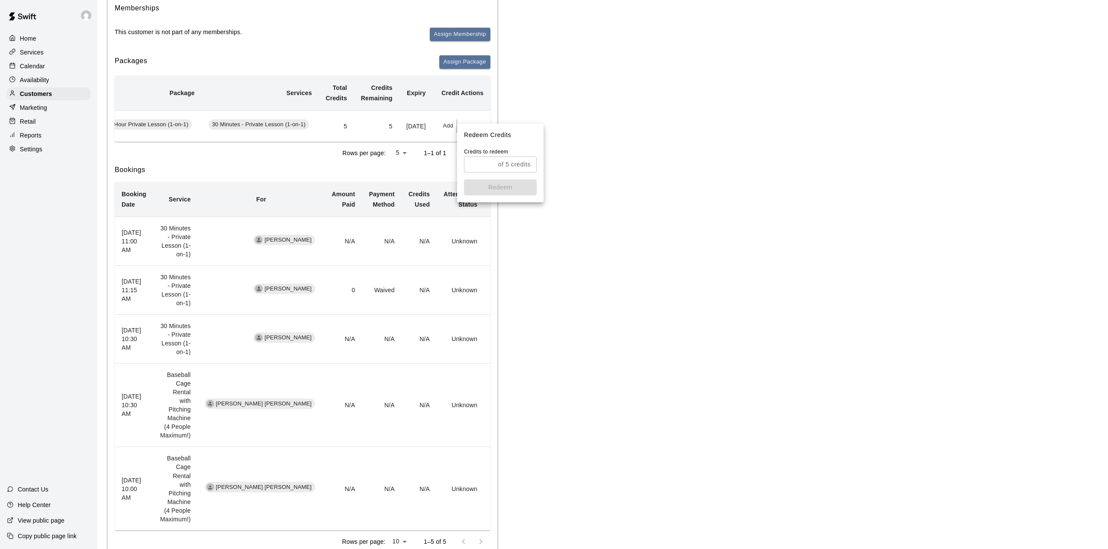
click at [474, 161] on input "text" at bounding box center [479, 165] width 31 height 16
type input "*"
click at [480, 185] on button "Redeem" at bounding box center [500, 188] width 73 height 16
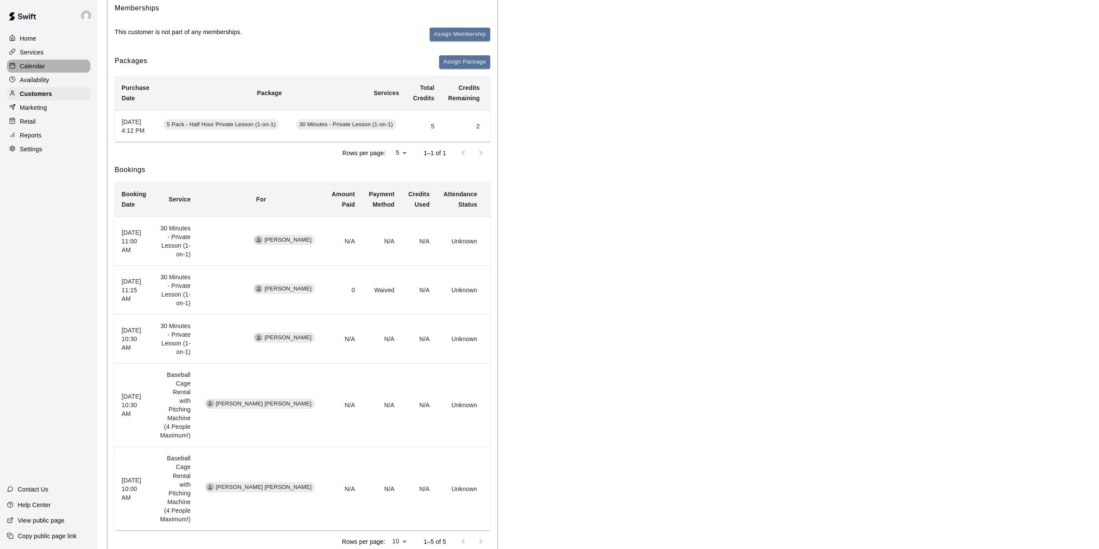
click at [48, 68] on div "Calendar" at bounding box center [48, 66] width 83 height 13
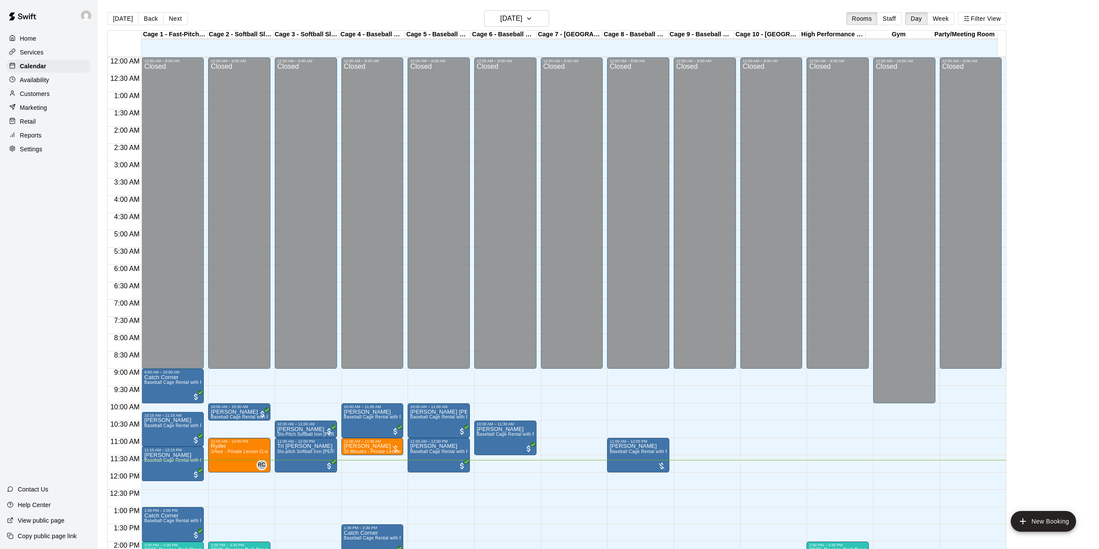
scroll to position [303, 0]
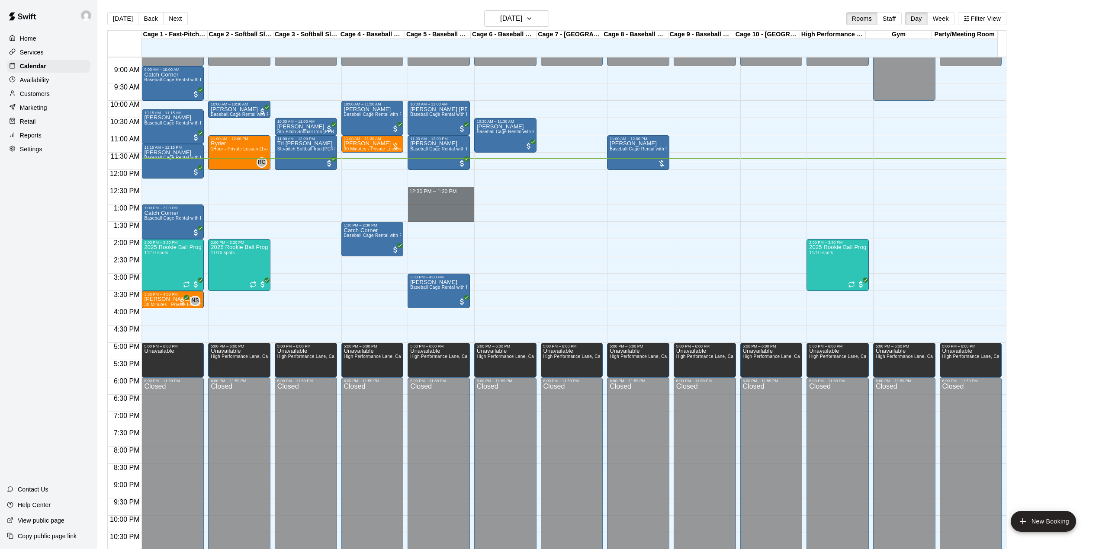
drag, startPoint x: 414, startPoint y: 191, endPoint x: 416, endPoint y: 218, distance: 27.3
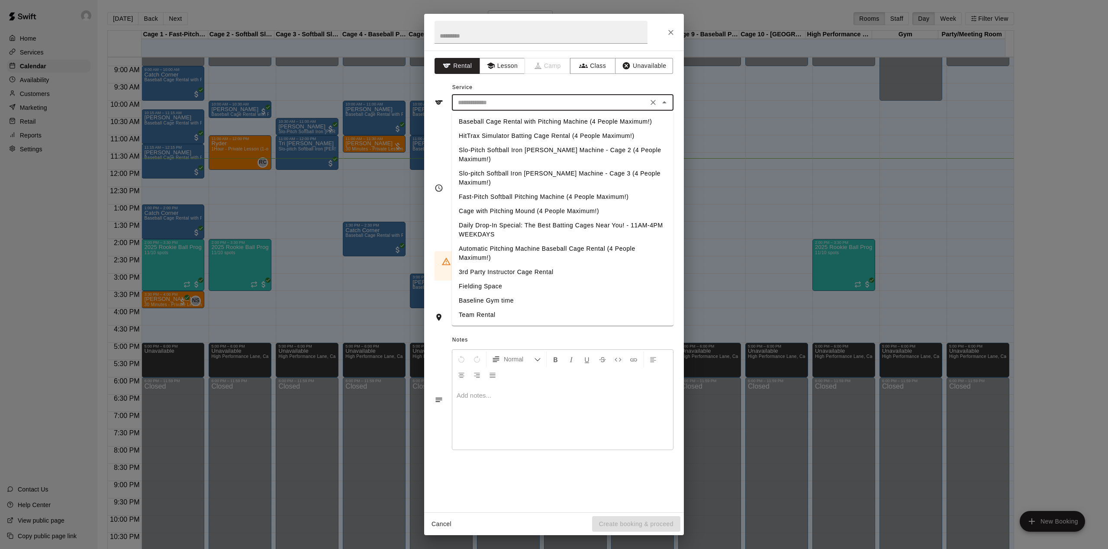
click at [497, 105] on input "text" at bounding box center [549, 102] width 191 height 11
click at [504, 122] on li "Baseball Cage Rental with Pitching Machine (4 People Maximum!)" at bounding box center [563, 122] width 222 height 14
type input "**********"
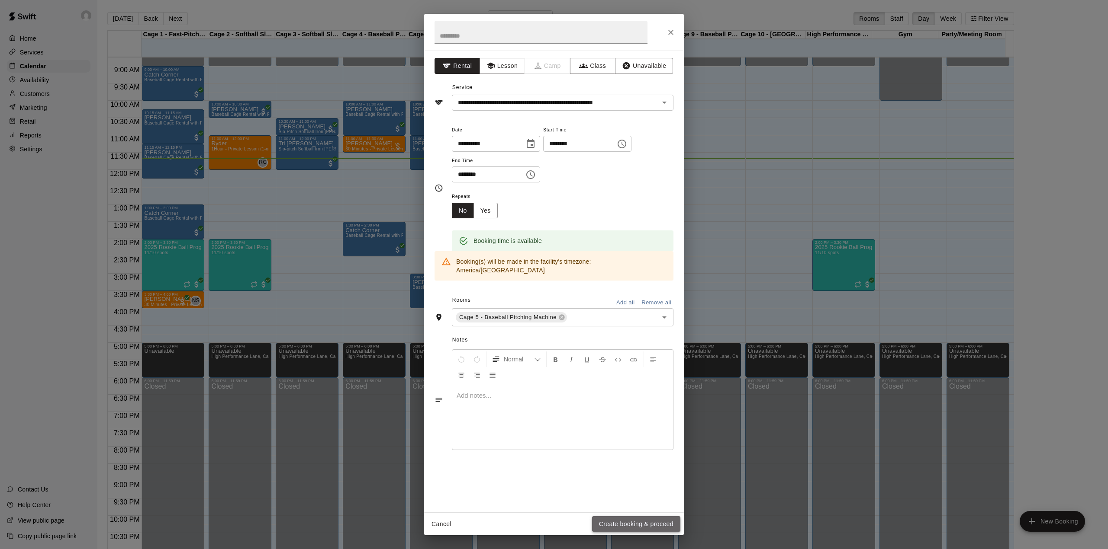
click at [631, 525] on button "Create booking & proceed" at bounding box center [636, 525] width 88 height 16
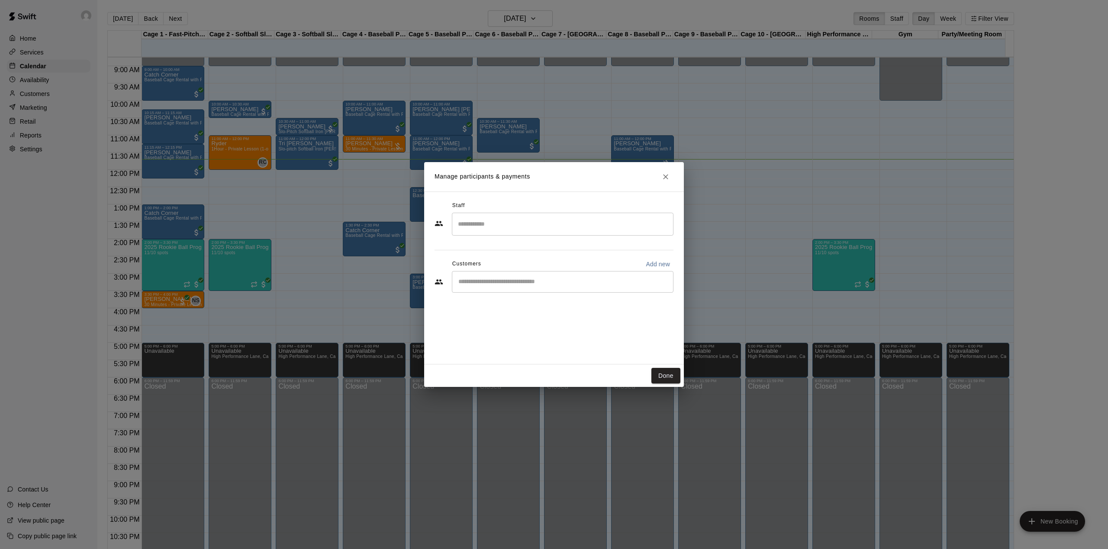
click at [562, 272] on div "​" at bounding box center [563, 282] width 222 height 22
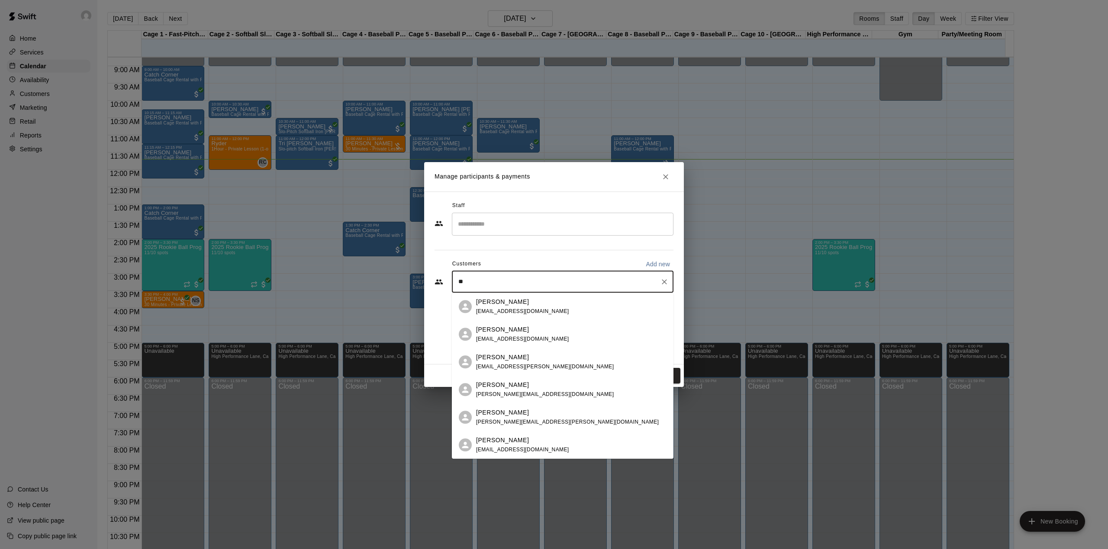
type input "*"
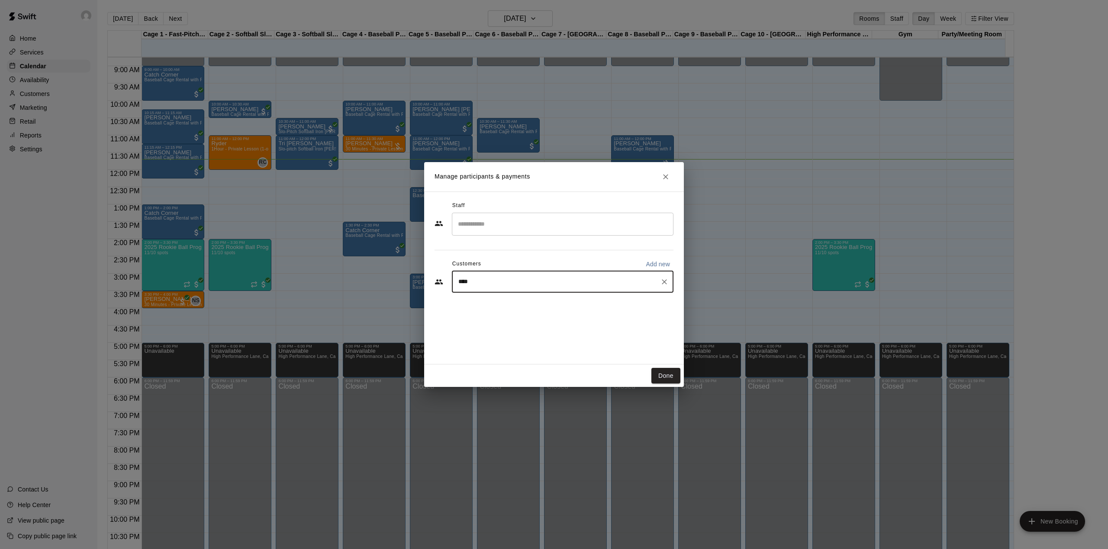
type input "*****"
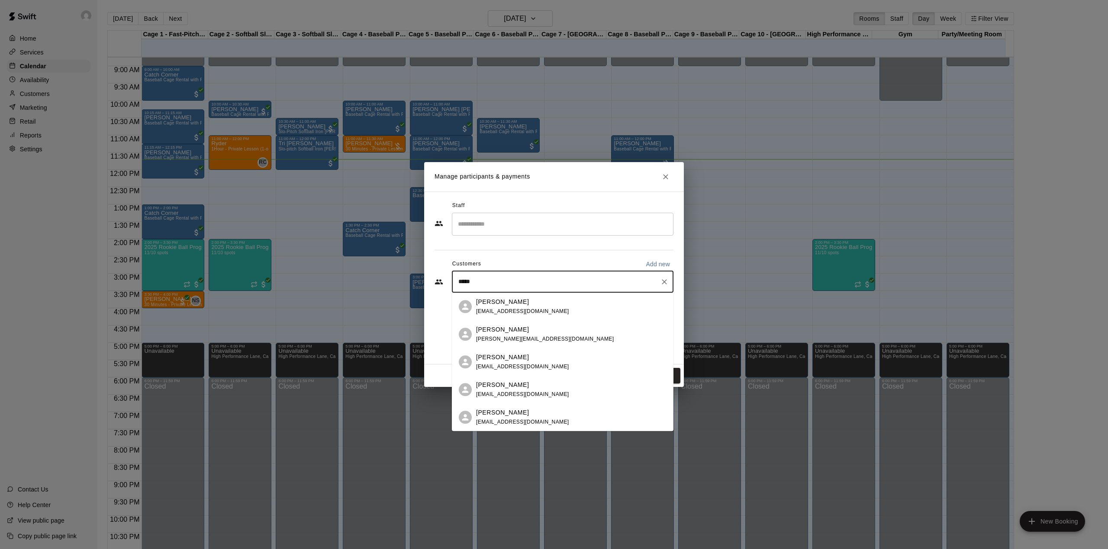
click at [522, 307] on div "Casey Hall caseyjhall21@gmail.com" at bounding box center [522, 307] width 93 height 19
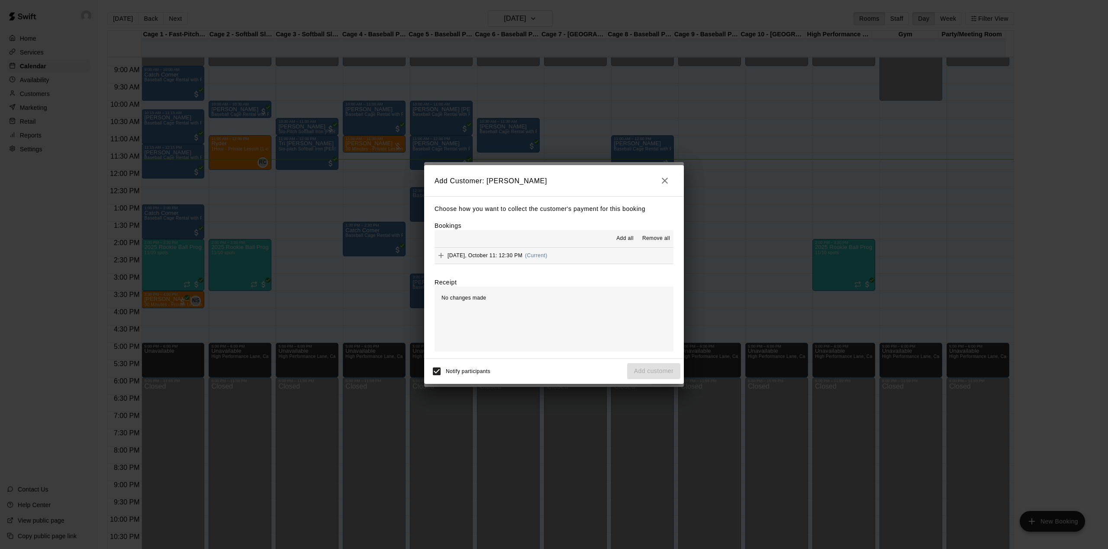
click at [629, 232] on button "Add all" at bounding box center [625, 239] width 28 height 14
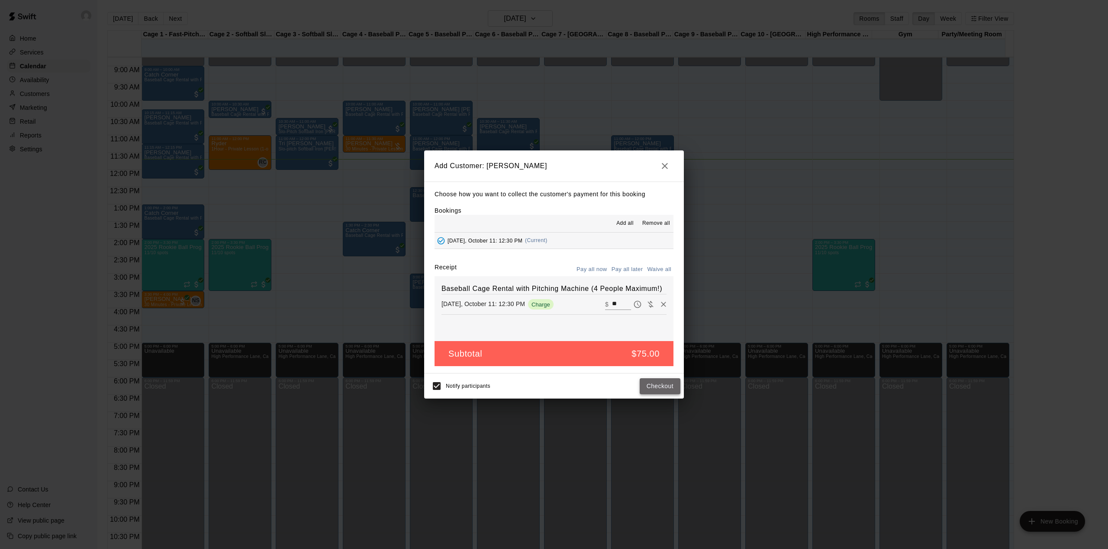
click at [664, 388] on button "Checkout" at bounding box center [659, 387] width 41 height 16
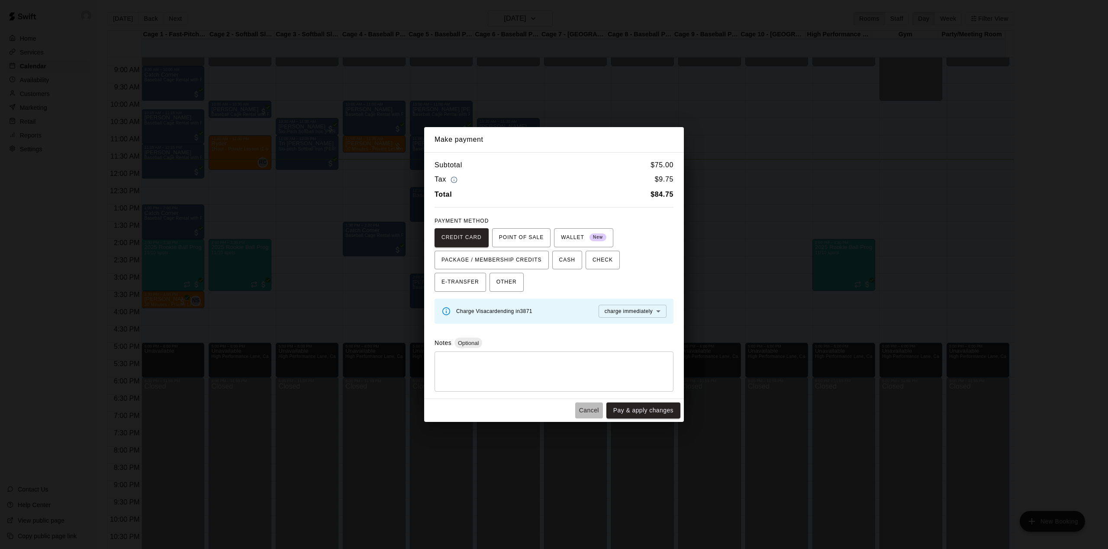
click at [585, 408] on button "Cancel" at bounding box center [589, 411] width 28 height 16
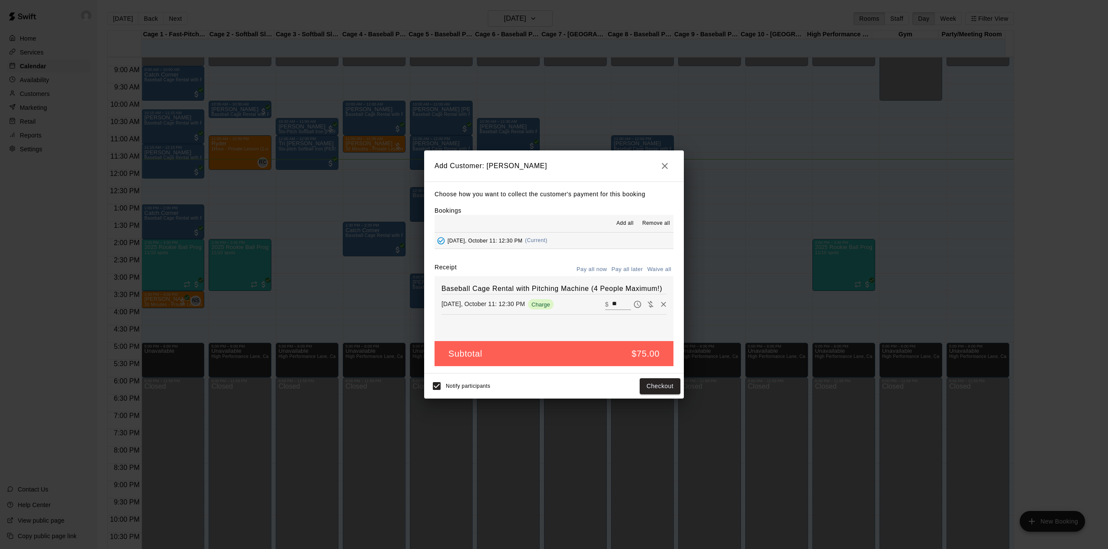
click at [633, 266] on button "Pay all later" at bounding box center [627, 269] width 36 height 13
click at [648, 390] on button "Add customer" at bounding box center [653, 387] width 53 height 16
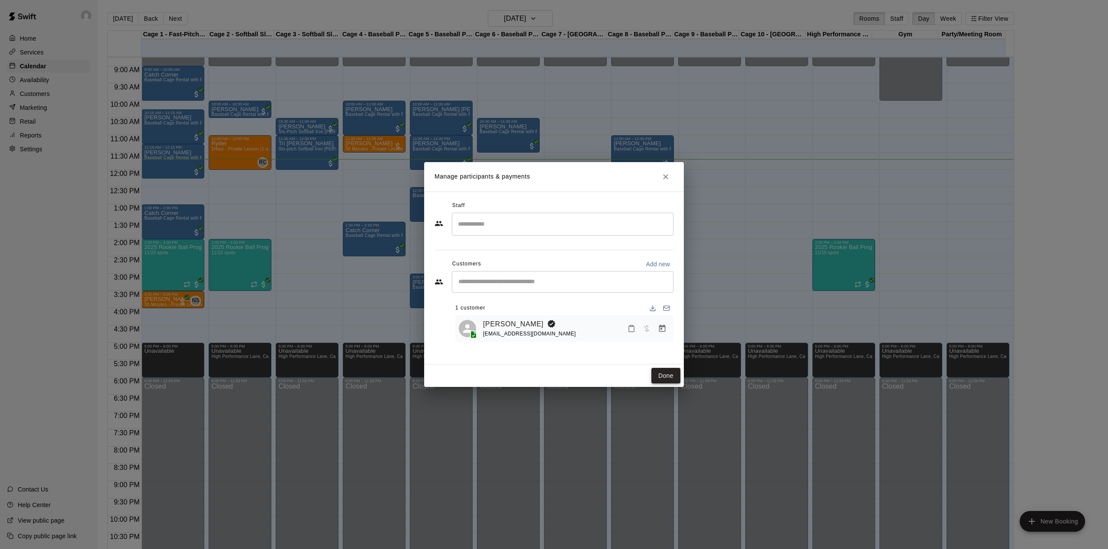
click at [665, 377] on button "Done" at bounding box center [665, 376] width 29 height 16
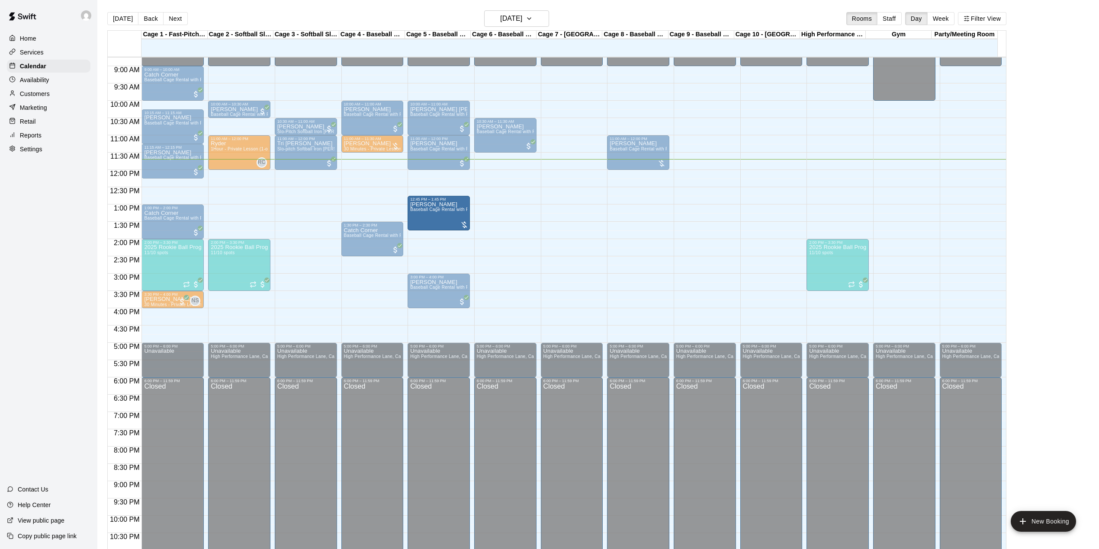
drag, startPoint x: 448, startPoint y: 202, endPoint x: 447, endPoint y: 214, distance: 12.2
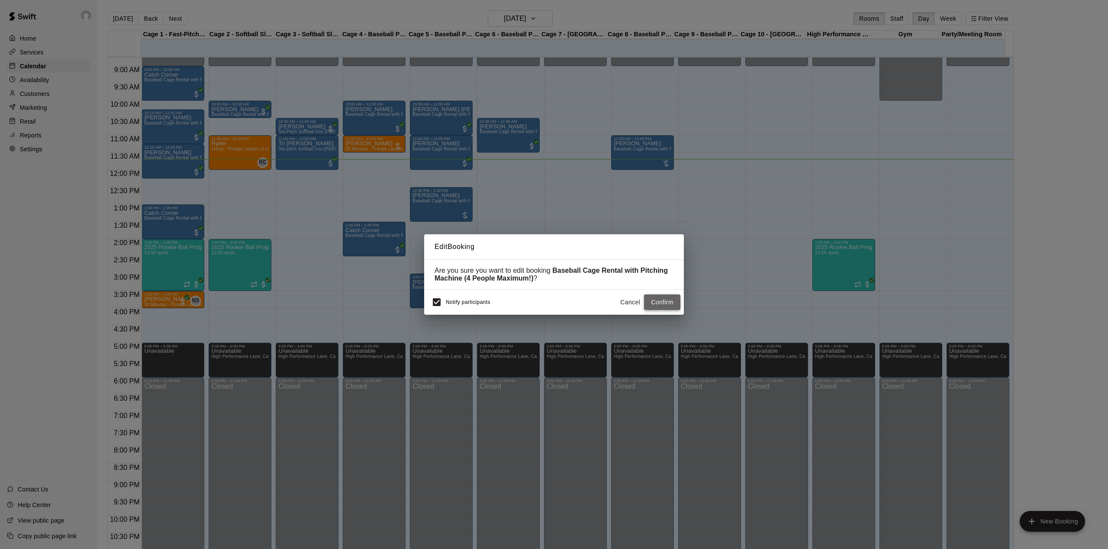
click at [668, 301] on button "Confirm" at bounding box center [662, 303] width 36 height 16
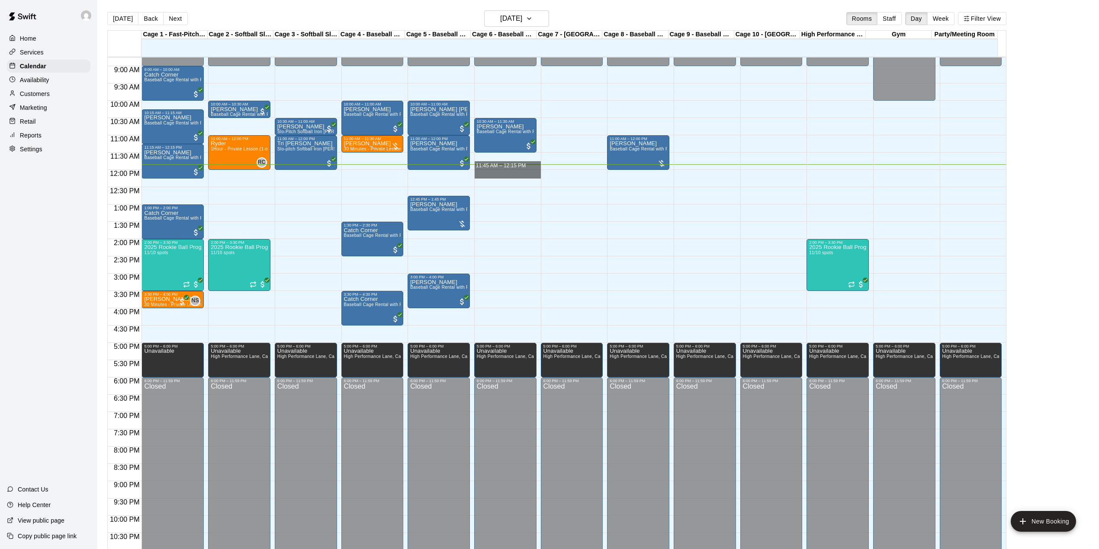
drag, startPoint x: 506, startPoint y: 167, endPoint x: 502, endPoint y: 175, distance: 8.9
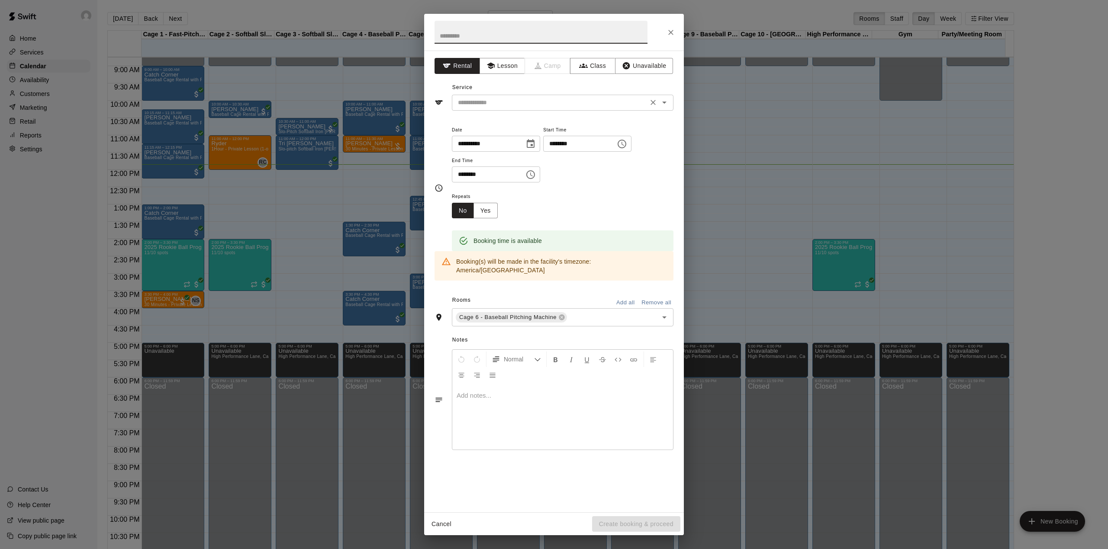
click at [503, 101] on input "text" at bounding box center [549, 102] width 191 height 11
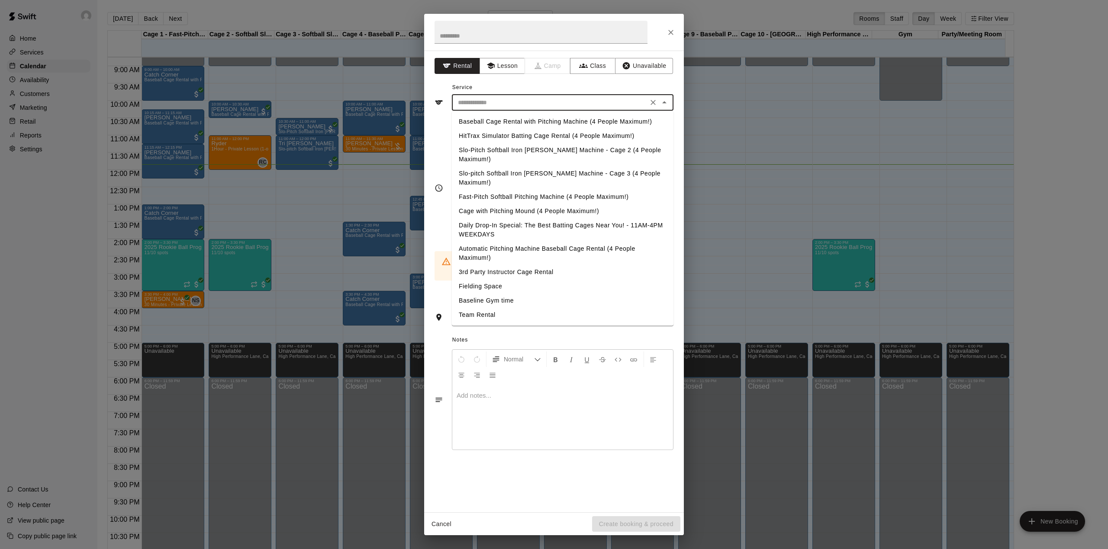
click at [549, 118] on li "Baseball Cage Rental with Pitching Machine (4 People Maximum!)" at bounding box center [563, 122] width 222 height 14
type input "**********"
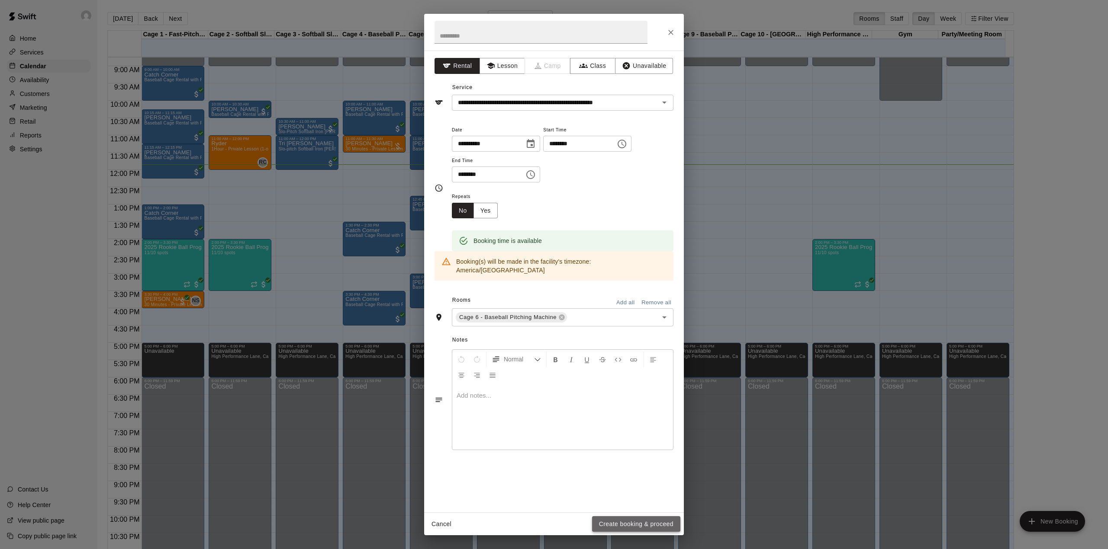
click at [627, 525] on button "Create booking & proceed" at bounding box center [636, 525] width 88 height 16
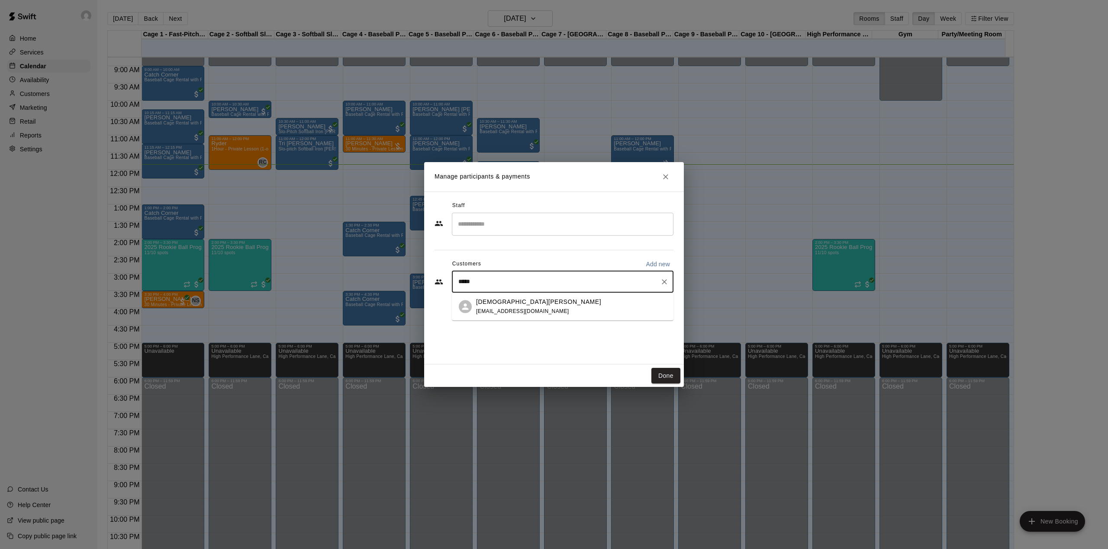
type input "******"
click at [547, 305] on div "Christian Loyola cloyola416@gmail.com" at bounding box center [571, 307] width 190 height 19
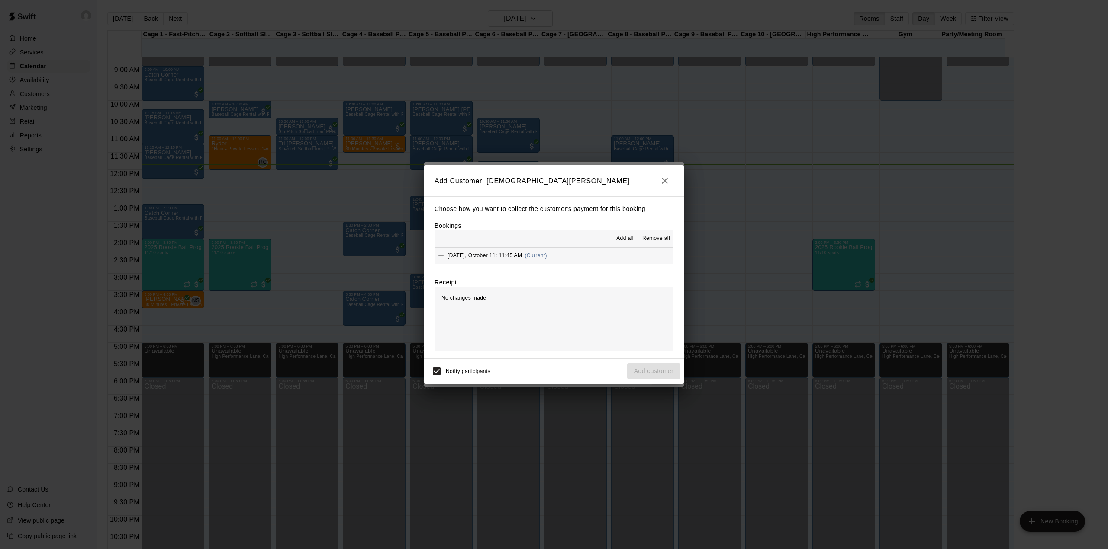
click at [530, 254] on span "(Current)" at bounding box center [535, 256] width 22 height 6
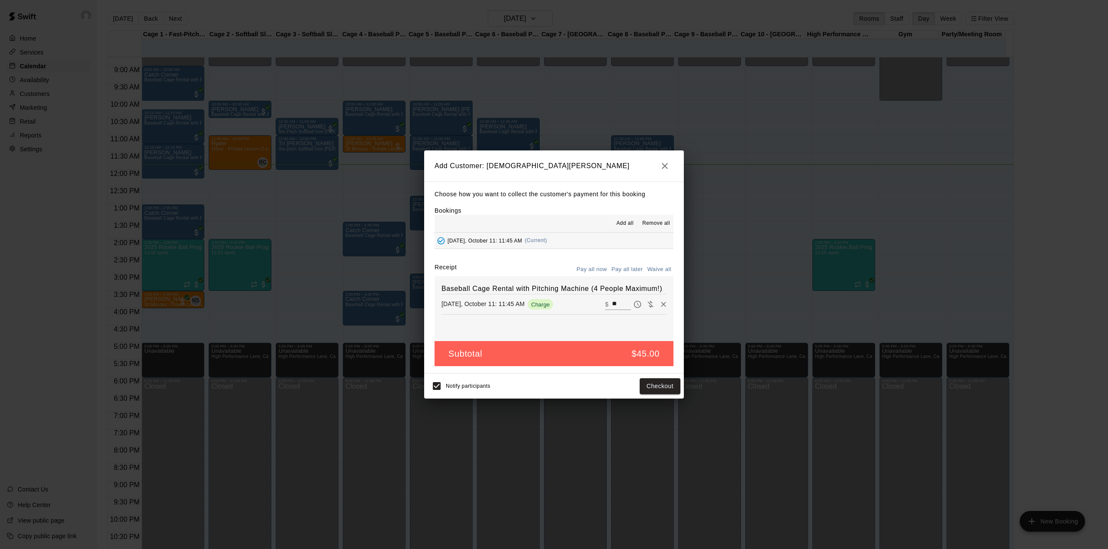
click at [628, 273] on button "Pay all later" at bounding box center [627, 269] width 36 height 13
click at [664, 165] on icon "button" at bounding box center [664, 166] width 6 height 6
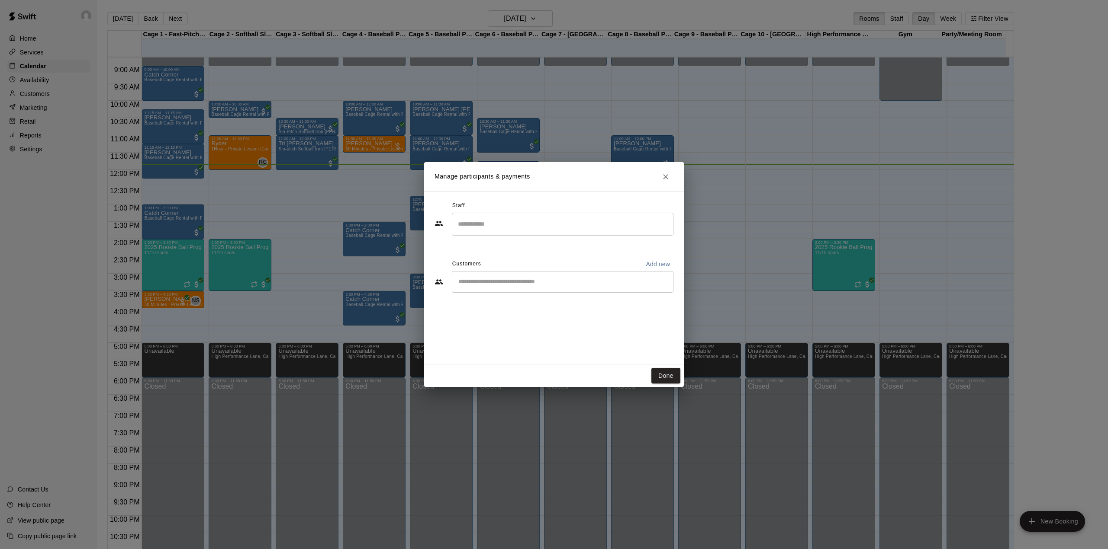
click at [594, 279] on input "Start typing to search customers..." at bounding box center [563, 282] width 214 height 9
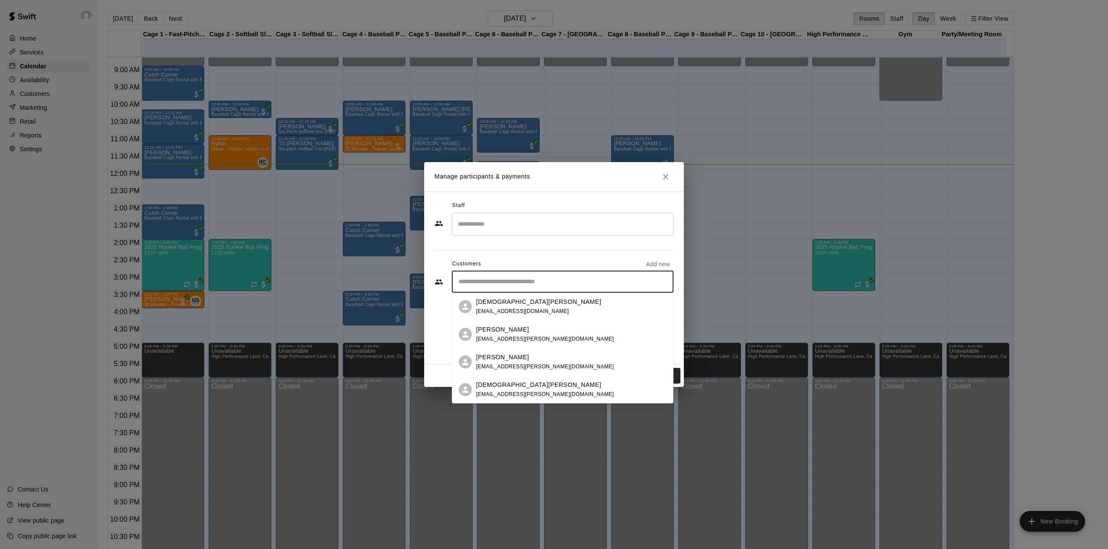
click at [579, 299] on div "Christian Loyola cloyola416@gmail.com" at bounding box center [571, 307] width 190 height 19
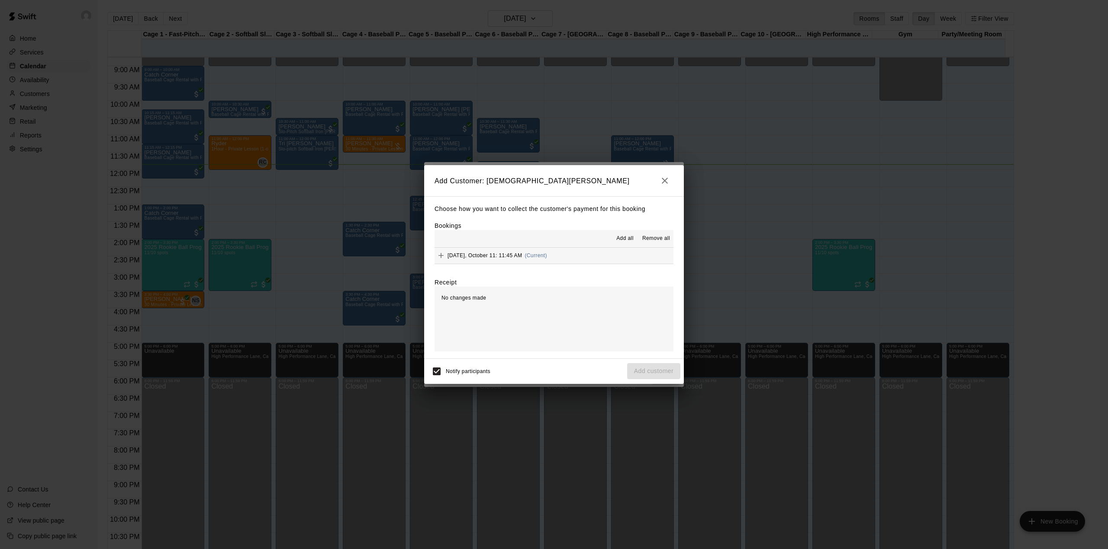
click at [526, 244] on div "Add all Remove all" at bounding box center [553, 238] width 239 height 17
click at [525, 247] on hr at bounding box center [553, 247] width 239 height 0
click at [525, 249] on button "Saturday, October 11: 11:45 AM (Current)" at bounding box center [553, 256] width 239 height 16
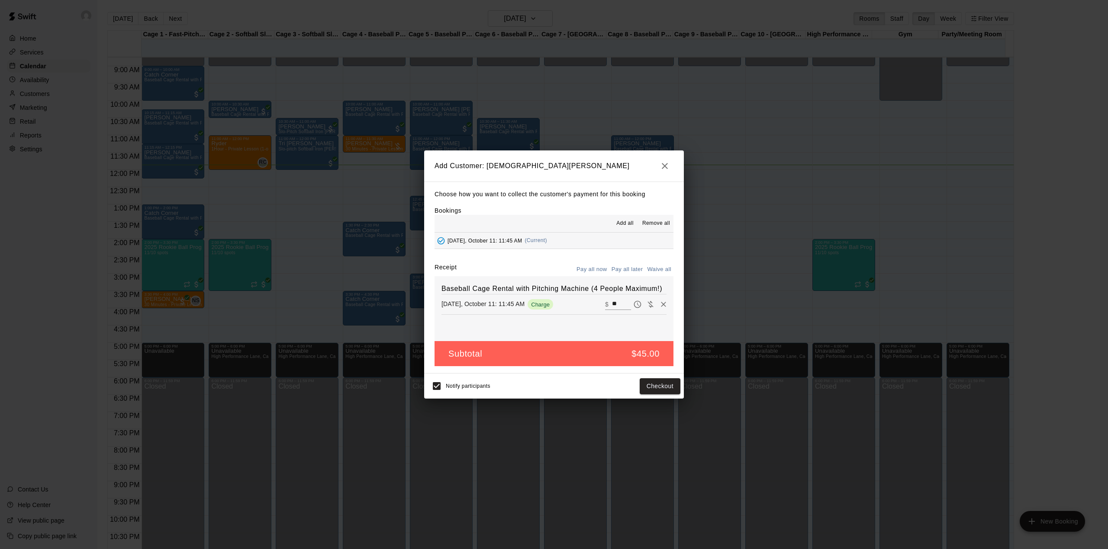
click at [630, 273] on button "Pay all later" at bounding box center [627, 269] width 36 height 13
click at [646, 390] on button "Add customer" at bounding box center [653, 387] width 53 height 16
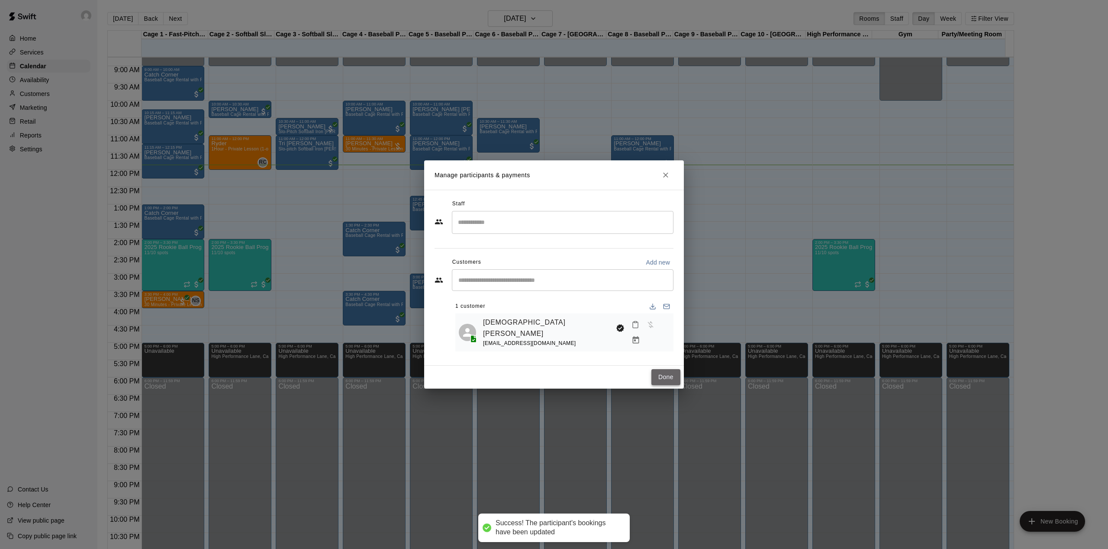
click at [675, 380] on button "Done" at bounding box center [665, 377] width 29 height 16
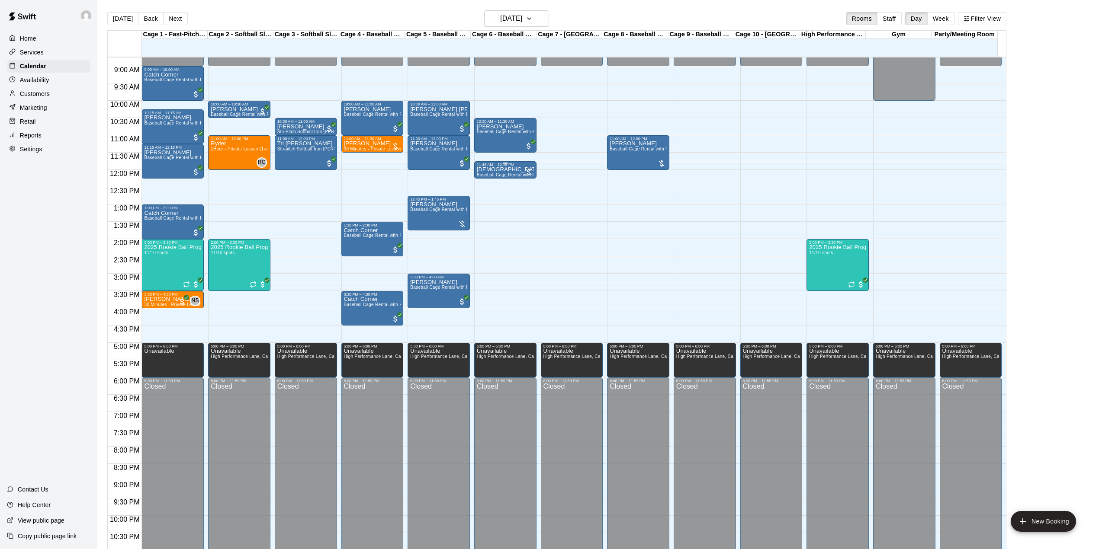
click at [506, 170] on p "Christian Loyola" at bounding box center [505, 170] width 57 height 0
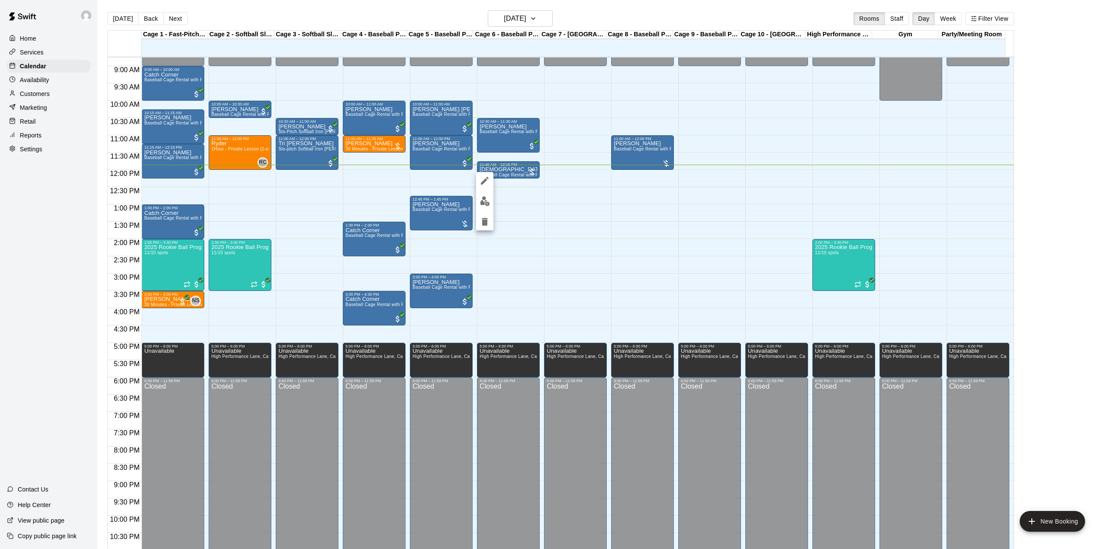
click at [482, 199] on img "edit" at bounding box center [485, 201] width 10 height 10
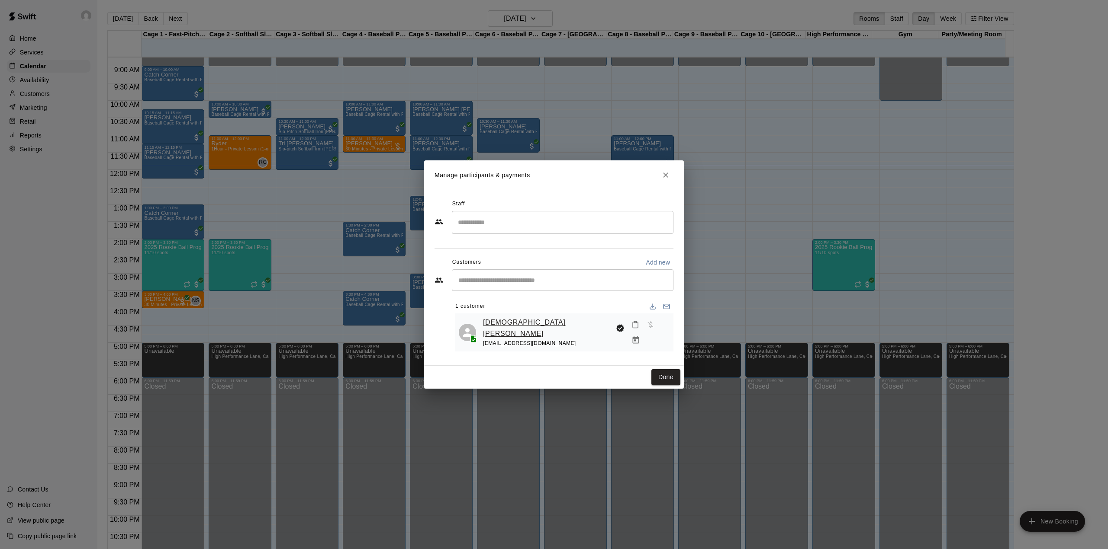
click at [521, 319] on link "Christian Loyola" at bounding box center [547, 328] width 129 height 22
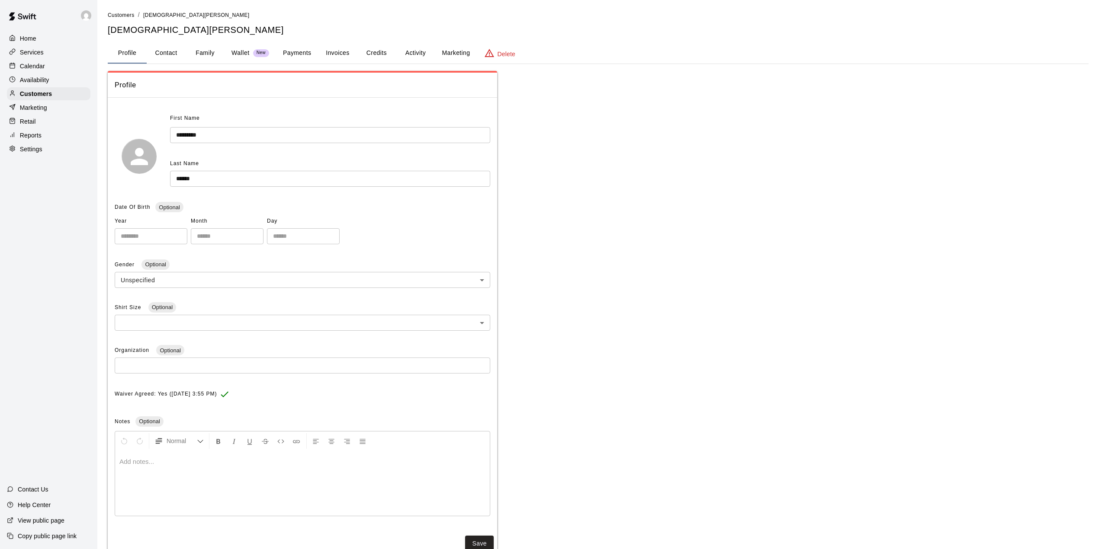
click at [393, 48] on button "Credits" at bounding box center [376, 53] width 39 height 21
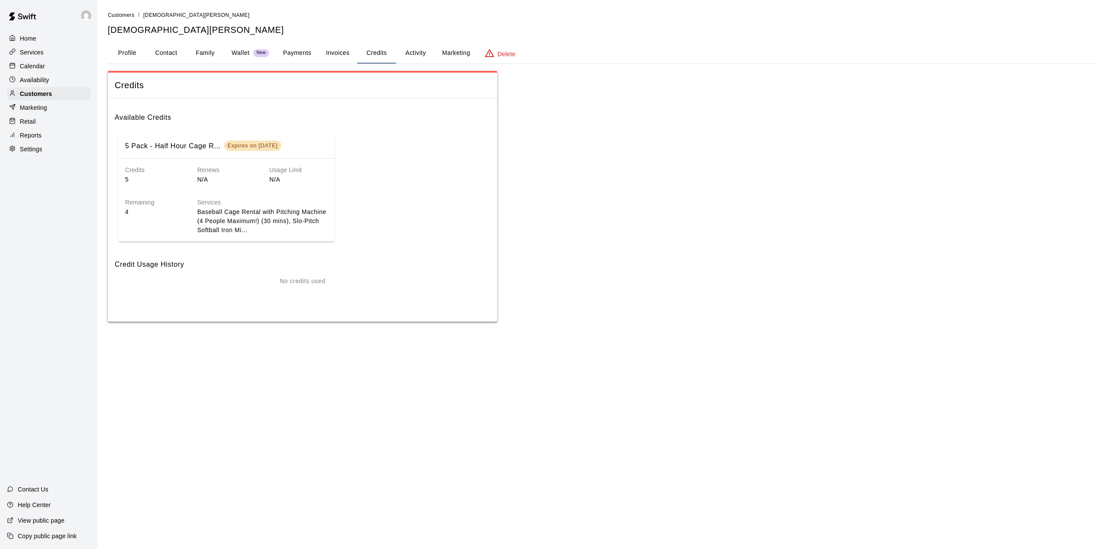
click at [417, 52] on button "Activity" at bounding box center [415, 53] width 39 height 21
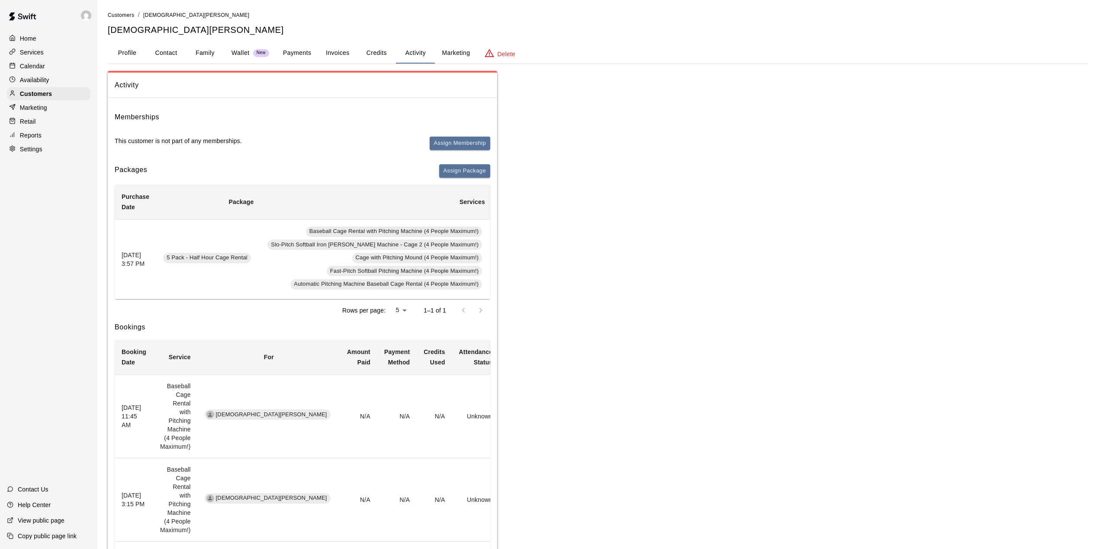
click at [132, 55] on button "Profile" at bounding box center [127, 53] width 39 height 21
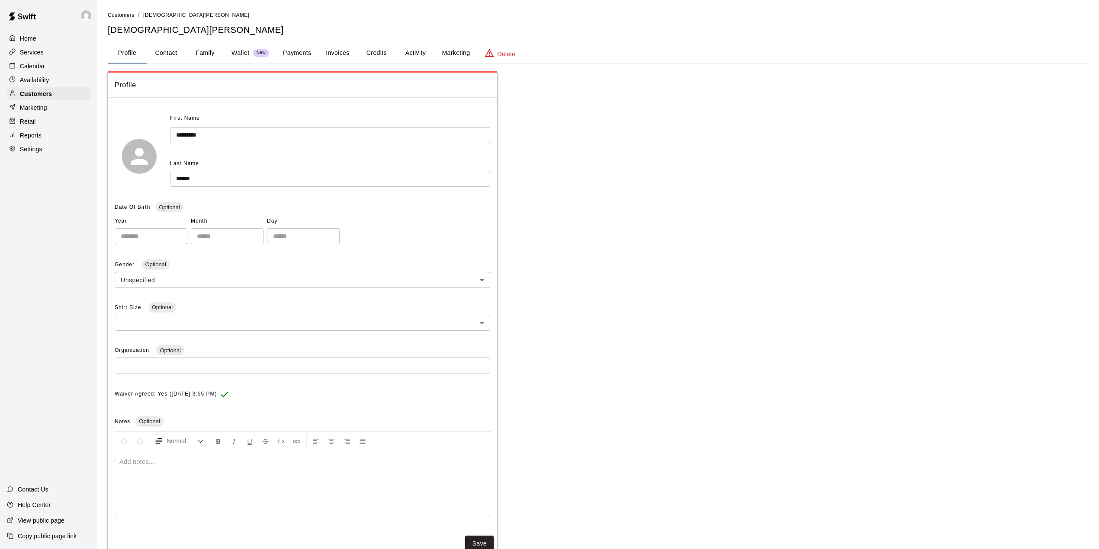
click at [414, 59] on button "Activity" at bounding box center [415, 53] width 39 height 21
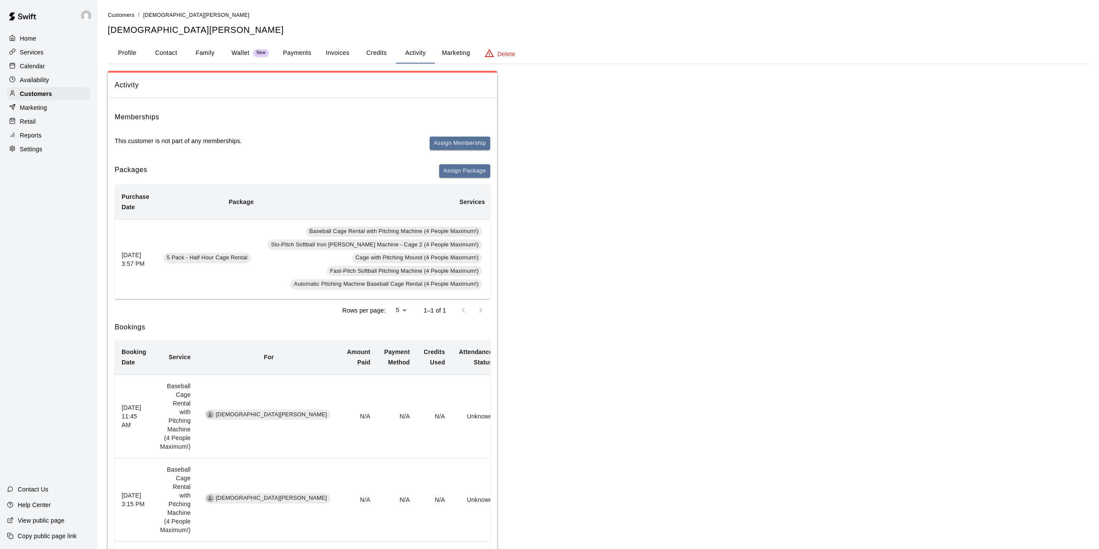
scroll to position [0, 155]
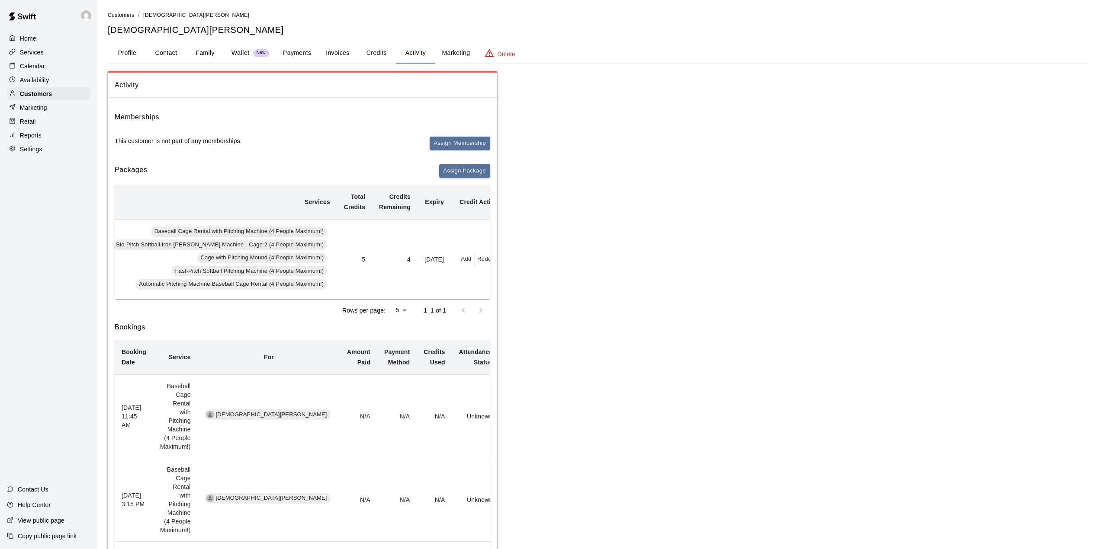
click at [482, 262] on button "Redeem" at bounding box center [488, 259] width 26 height 13
click at [478, 296] on input "text" at bounding box center [479, 294] width 31 height 16
type input "*"
click at [478, 312] on button "Redeem" at bounding box center [500, 317] width 73 height 16
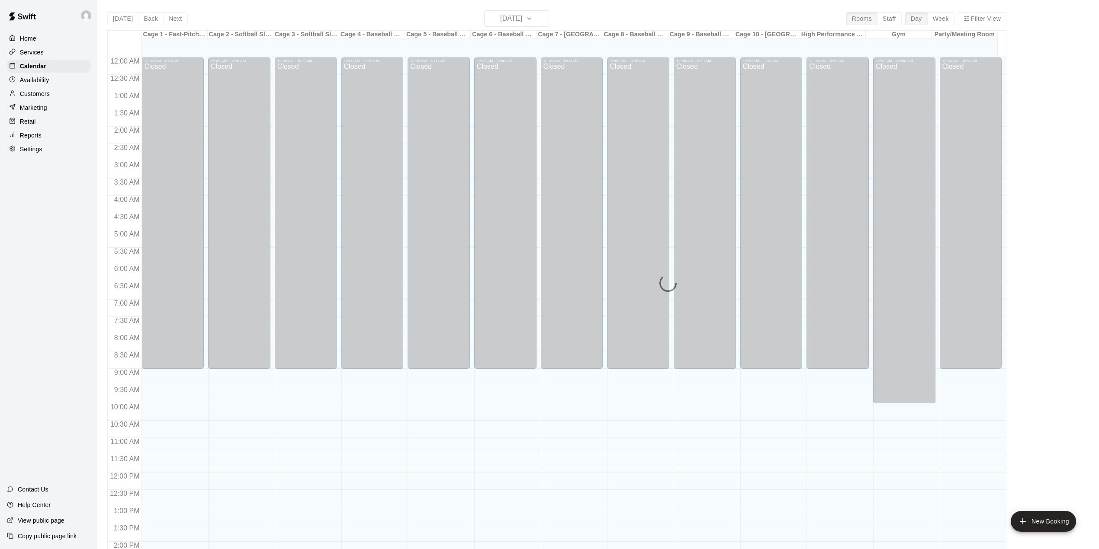
scroll to position [303, 0]
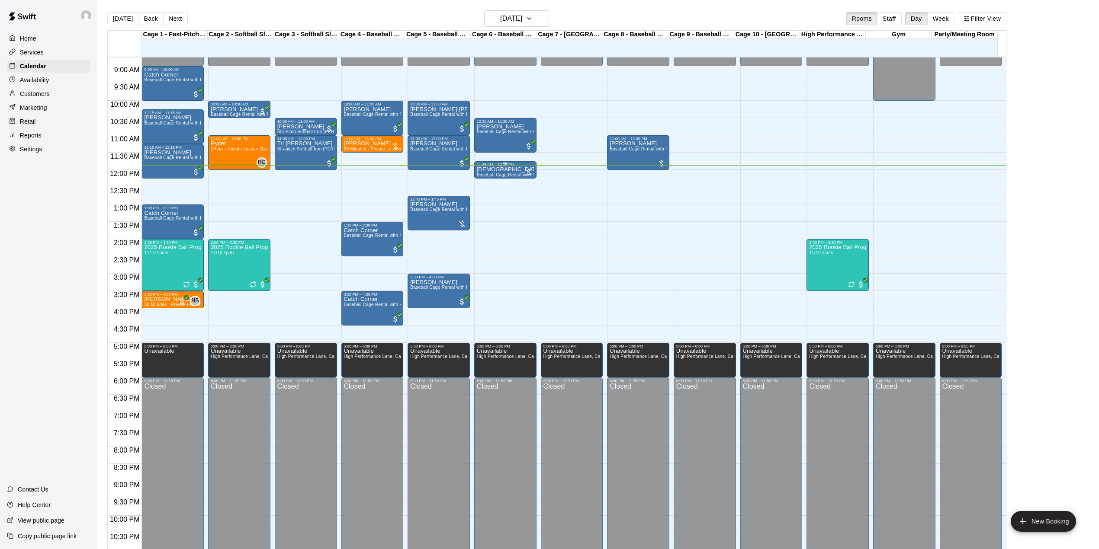
click at [518, 171] on div "Christian Loyola Baseball Cage Rental with Pitching Machine (4 People Maximum!)" at bounding box center [505, 441] width 57 height 549
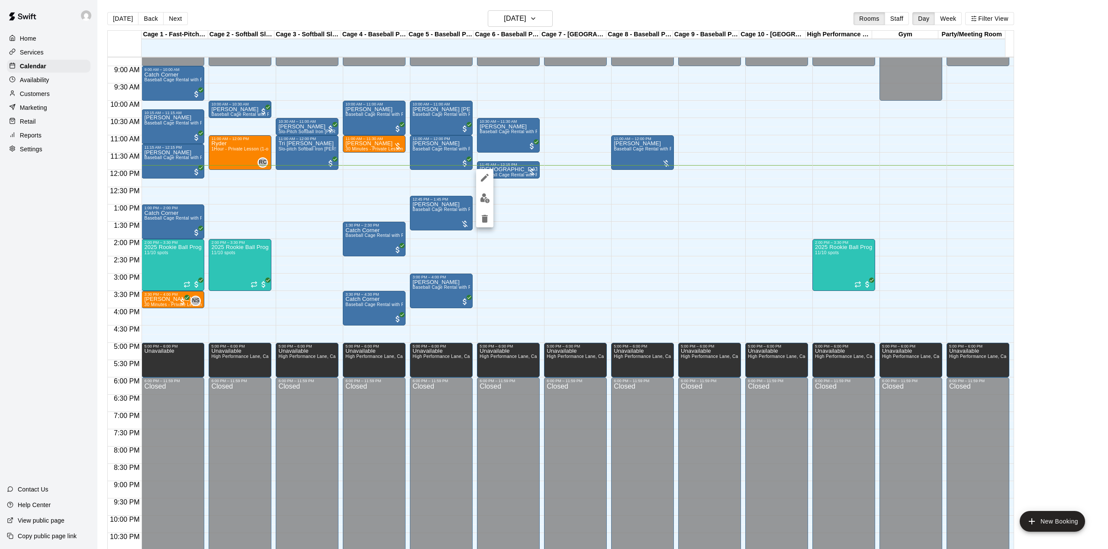
click at [530, 218] on div at bounding box center [554, 274] width 1108 height 549
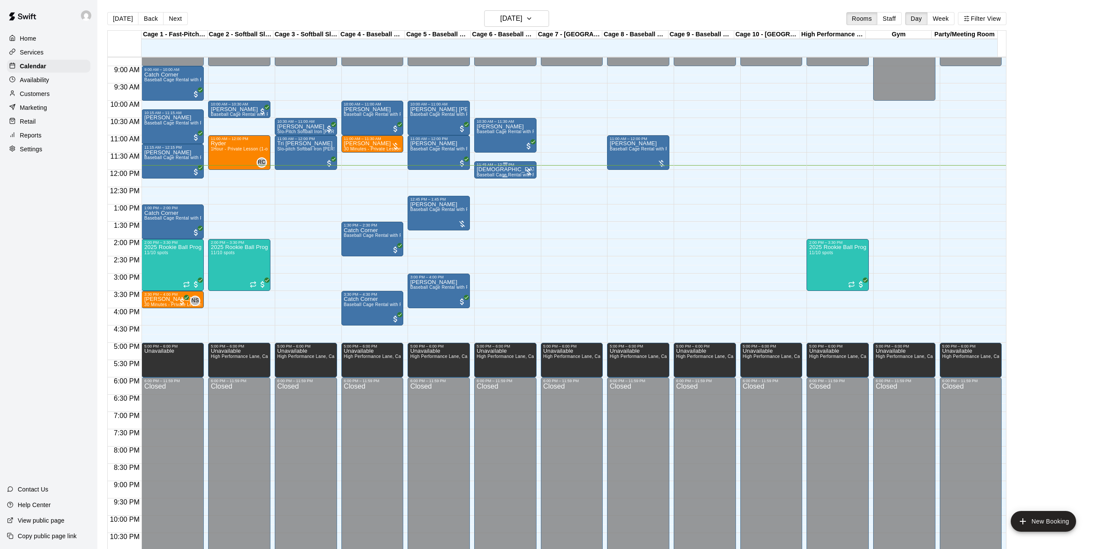
click at [524, 172] on div at bounding box center [528, 172] width 9 height 9
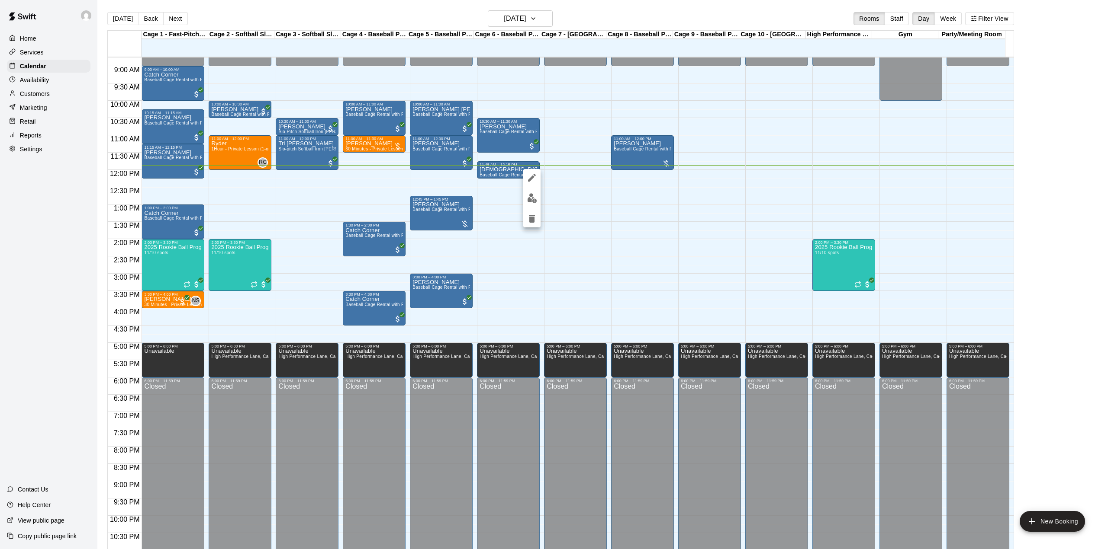
click at [530, 194] on img "edit" at bounding box center [532, 198] width 10 height 10
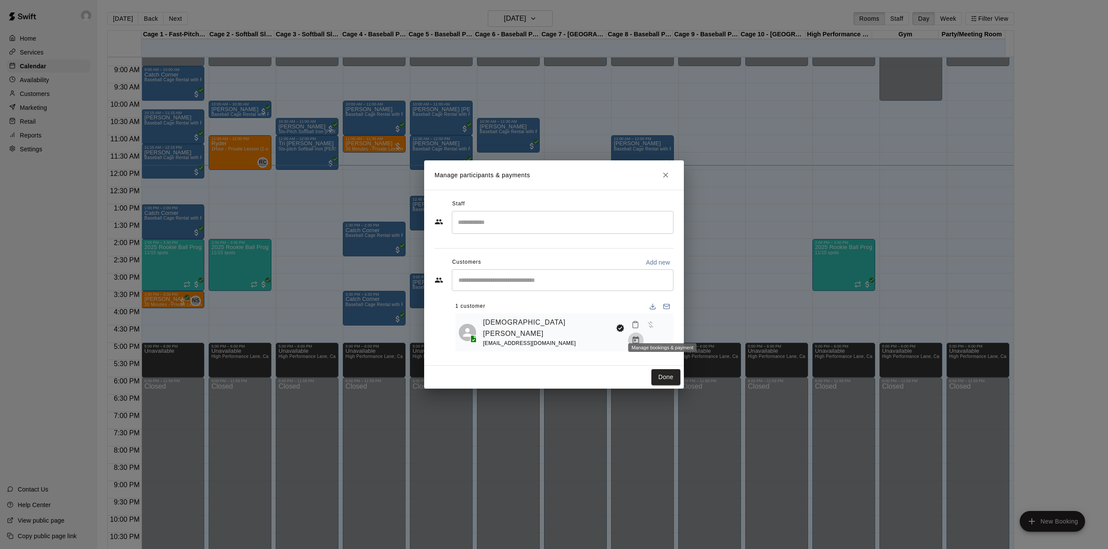
click at [640, 336] on icon "Manage bookings & payment" at bounding box center [635, 340] width 9 height 9
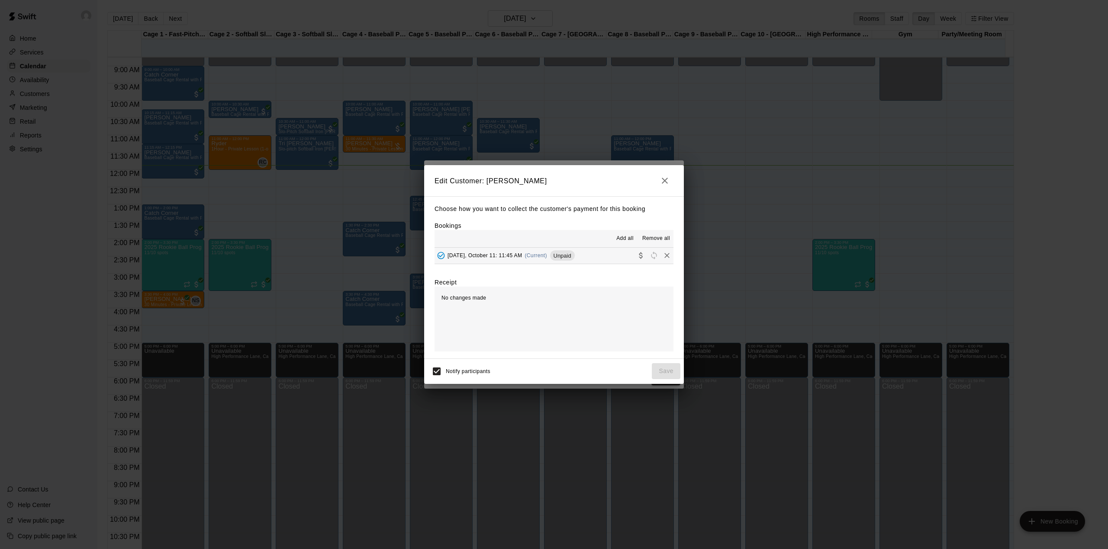
click at [520, 257] on span "Saturday, October 11: 11:45 AM" at bounding box center [484, 256] width 74 height 6
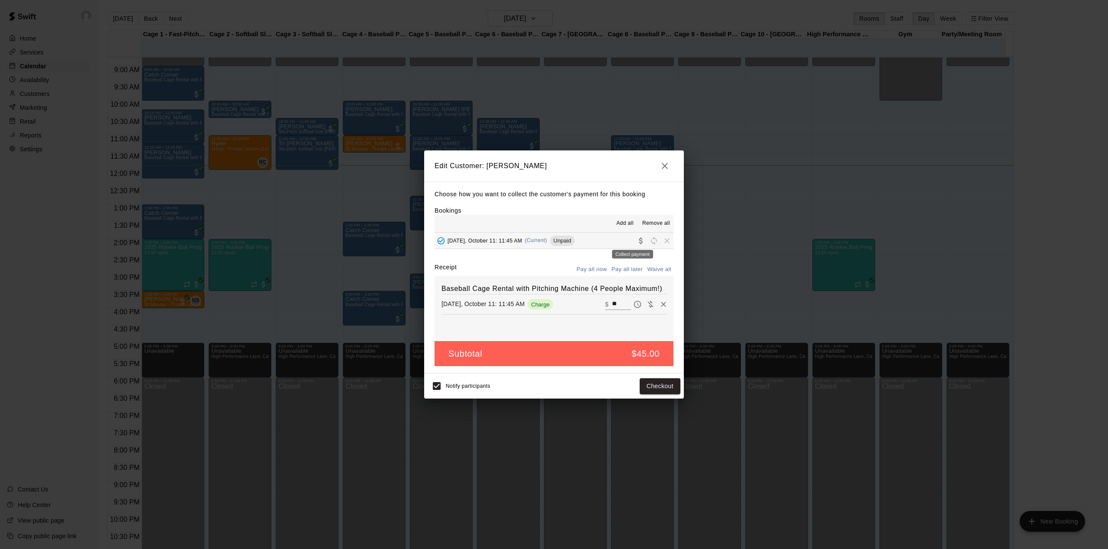
click at [636, 241] on icon "Collect payment" at bounding box center [640, 241] width 9 height 9
click at [663, 172] on button "button" at bounding box center [664, 165] width 17 height 17
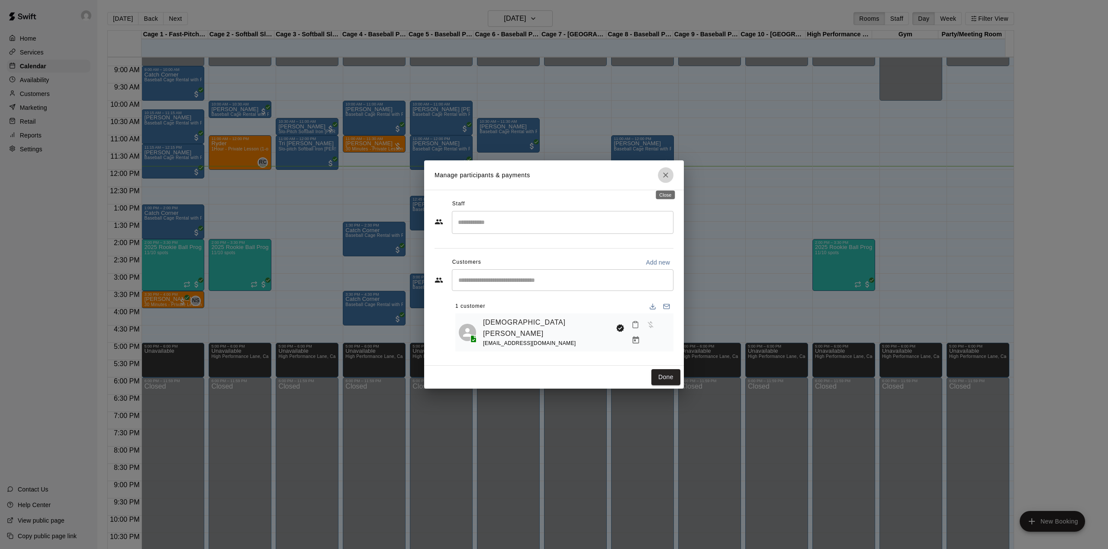
click at [663, 172] on button "Close" at bounding box center [666, 175] width 16 height 16
